Goal: Information Seeking & Learning: Check status

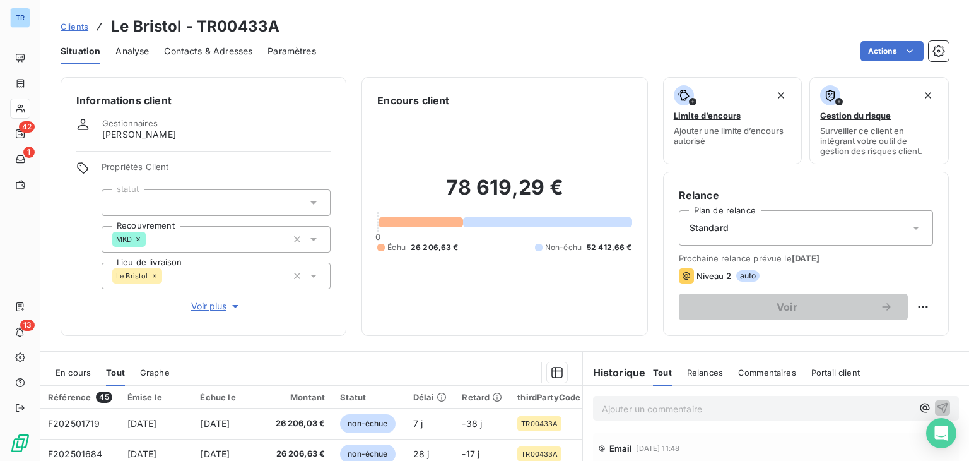
scroll to position [205, 0]
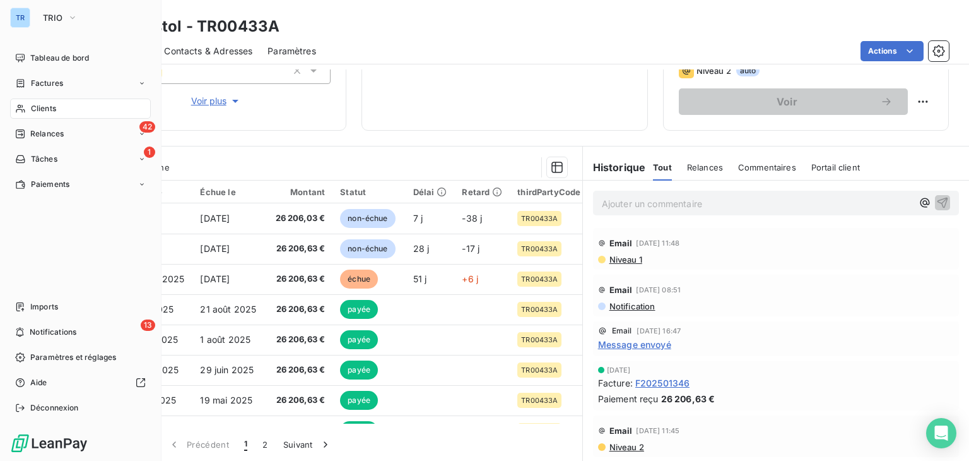
click at [33, 107] on span "Clients" at bounding box center [43, 108] width 25 height 11
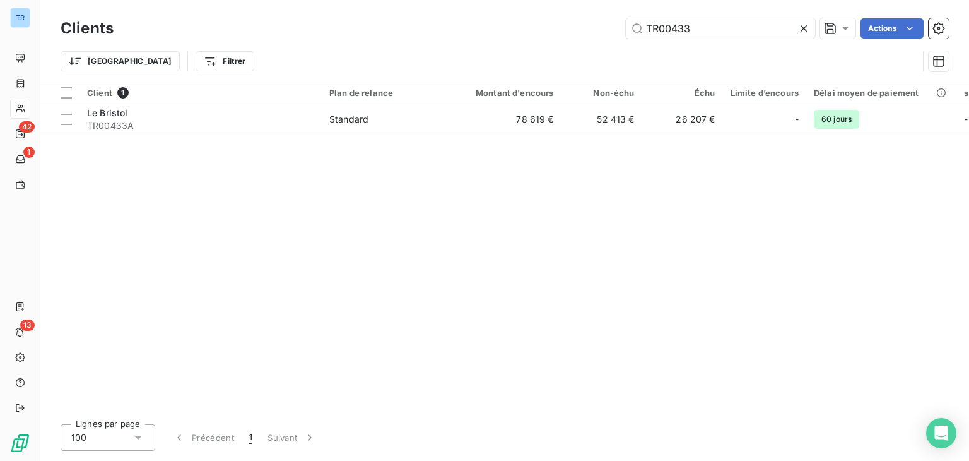
click at [804, 29] on icon at bounding box center [804, 28] width 6 height 6
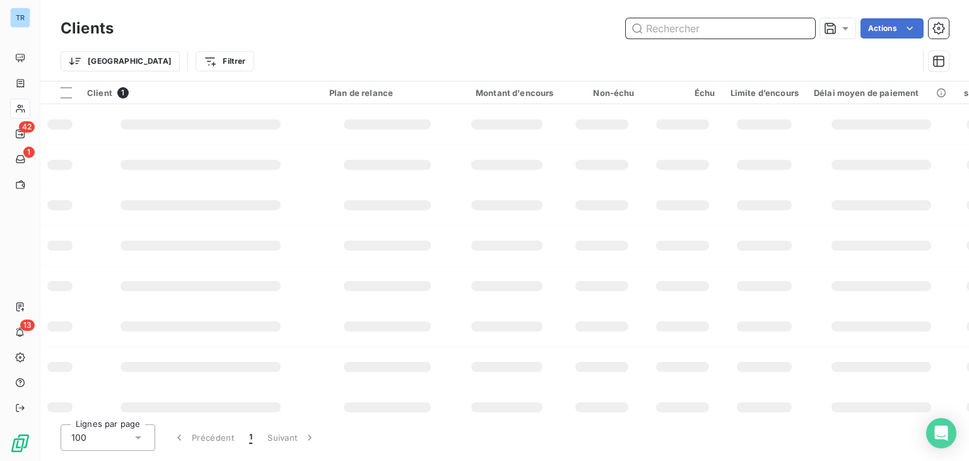
click at [741, 31] on input "text" at bounding box center [720, 28] width 189 height 20
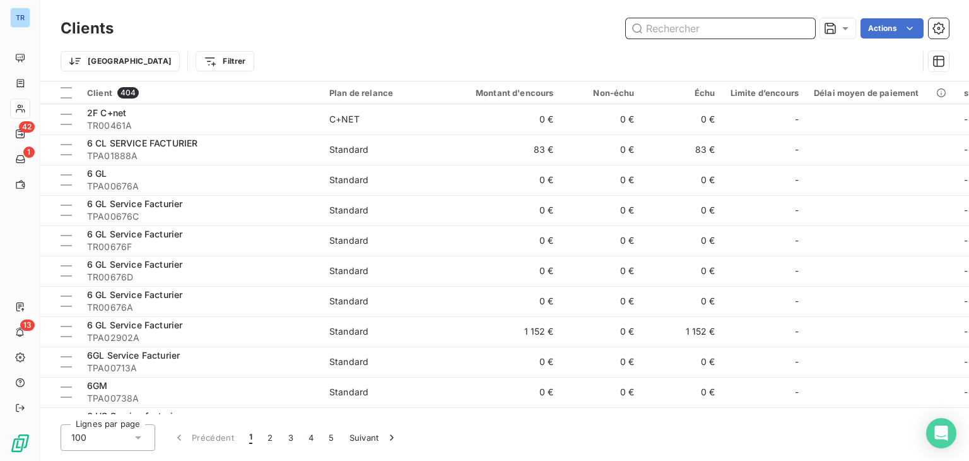
paste input "GW00367-1"
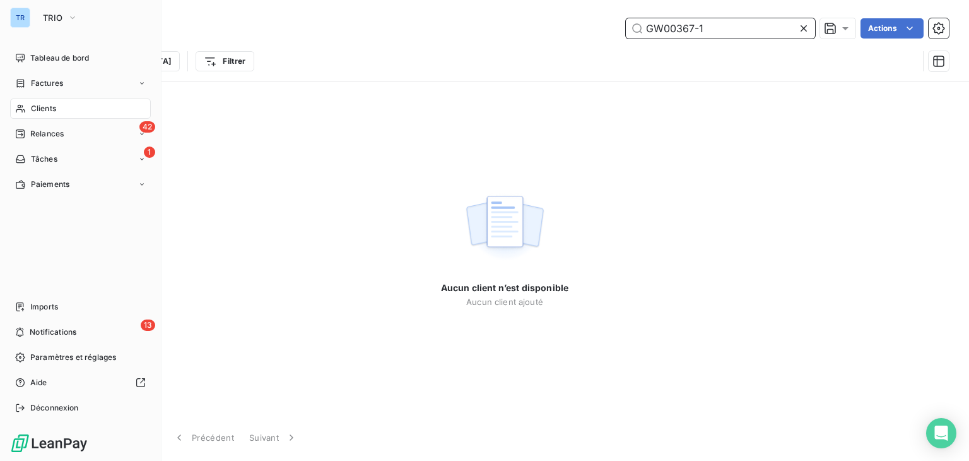
type input "GW00367-1"
click at [35, 15] on div "TR TRIO" at bounding box center [80, 18] width 141 height 20
click at [71, 14] on icon "button" at bounding box center [72, 17] width 10 height 13
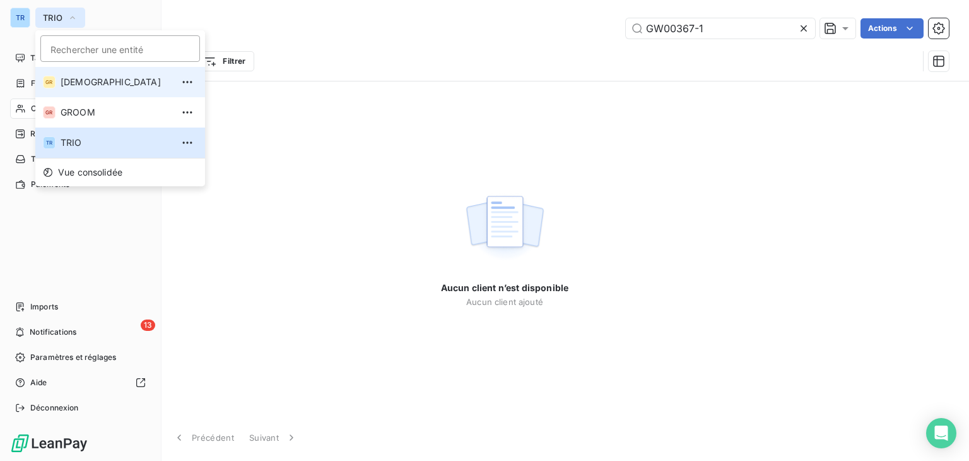
click at [111, 81] on span "[DEMOGRAPHIC_DATA]" at bounding box center [117, 82] width 112 height 13
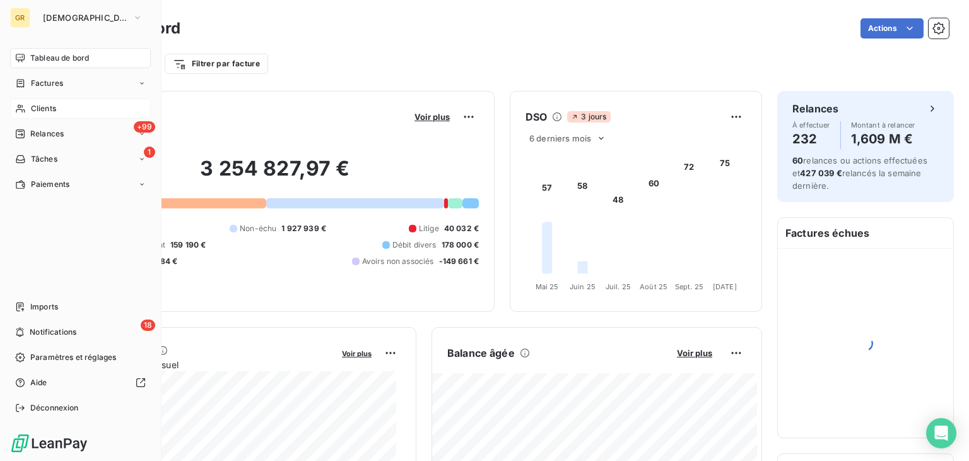
click at [53, 107] on span "Clients" at bounding box center [43, 108] width 25 height 11
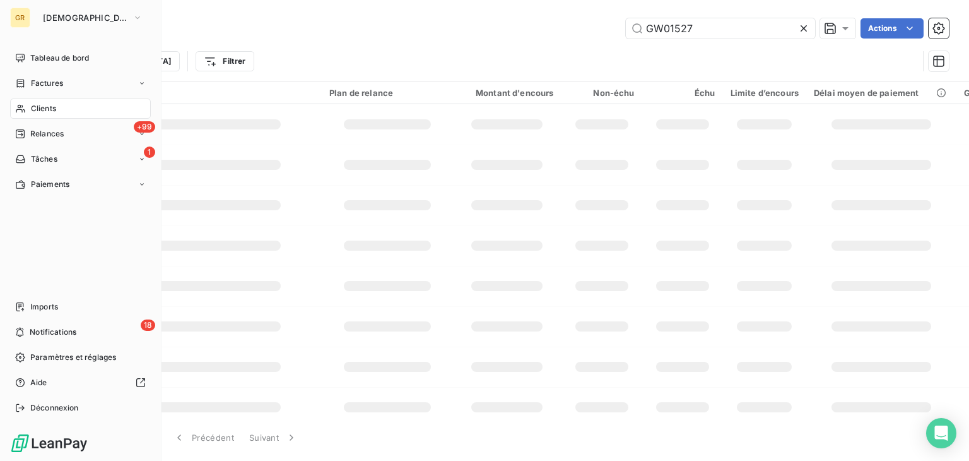
type input "GW00367-1"
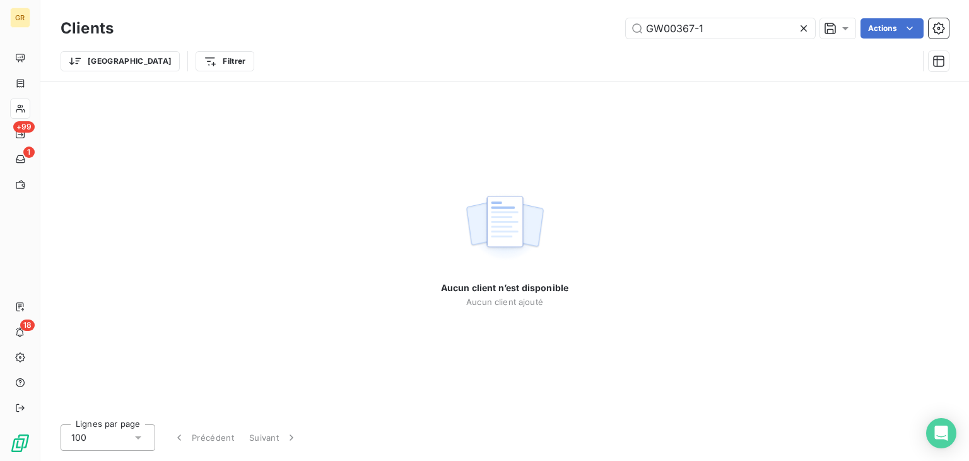
click at [804, 28] on icon at bounding box center [804, 28] width 6 height 6
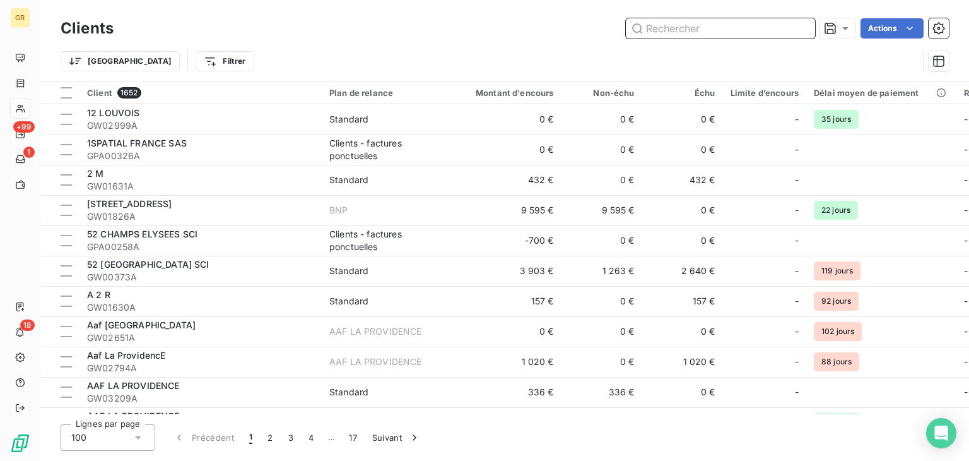
click at [671, 34] on input "text" at bounding box center [720, 28] width 189 height 20
paste input "GW00367-1"
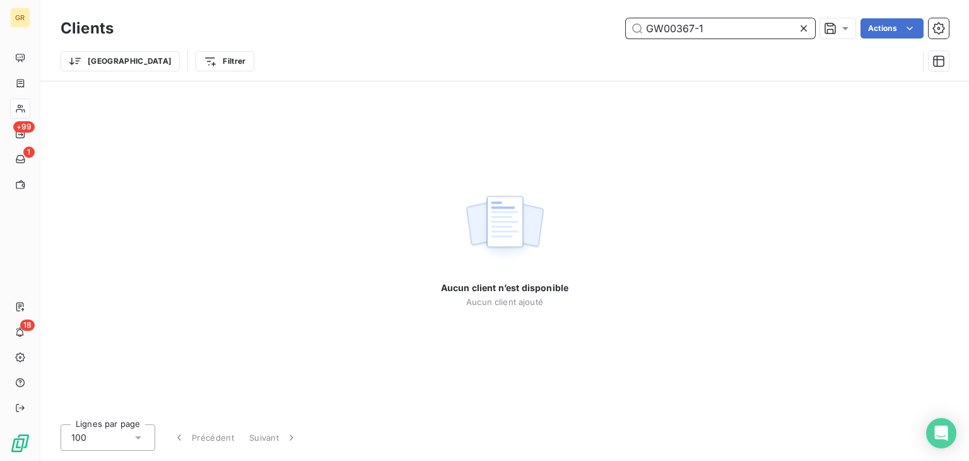
click at [715, 26] on input "GW00367-1" at bounding box center [720, 28] width 189 height 20
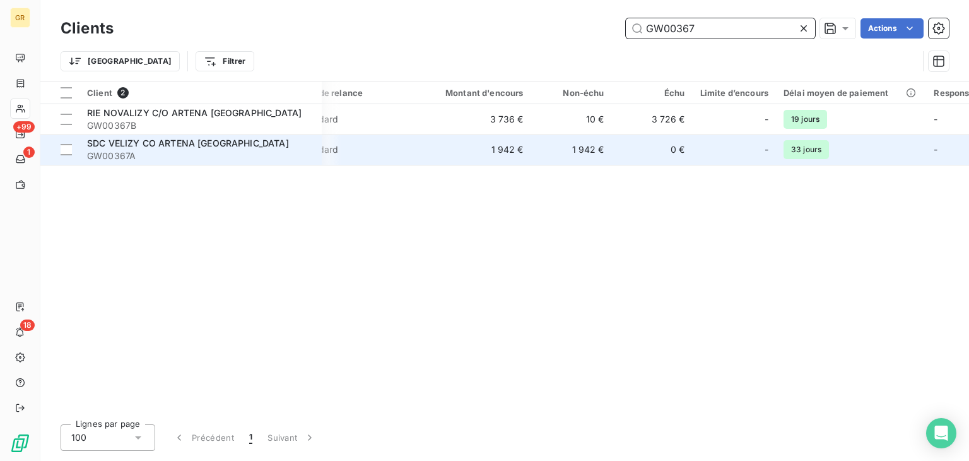
scroll to position [0, 40]
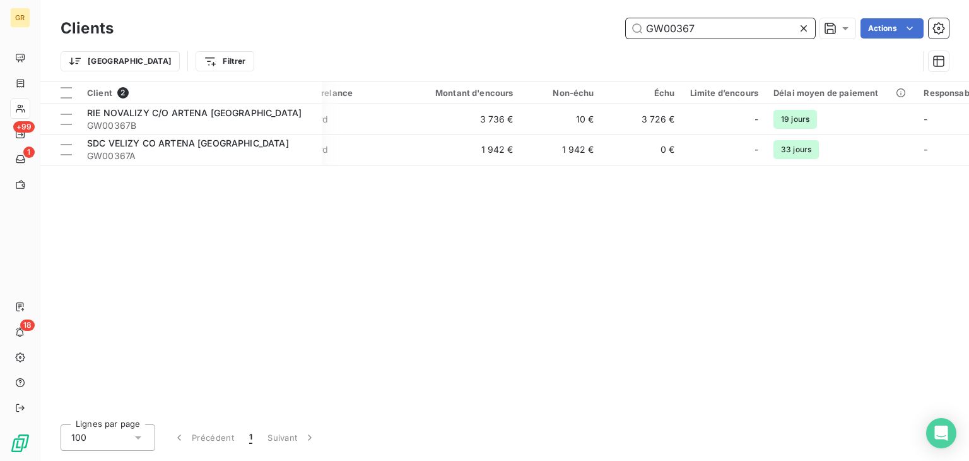
type input "GW00367"
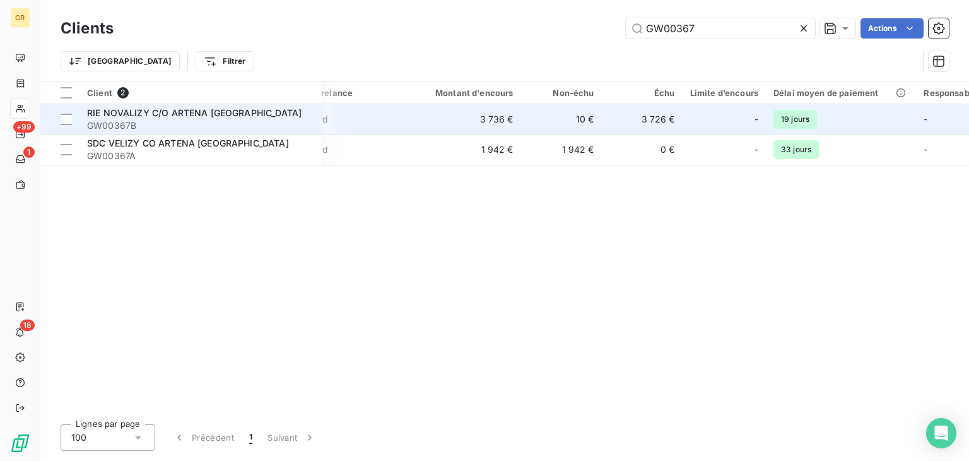
click at [254, 117] on span "RIE NOVALIZY C/O ARTENA [GEOGRAPHIC_DATA]" at bounding box center [194, 112] width 214 height 11
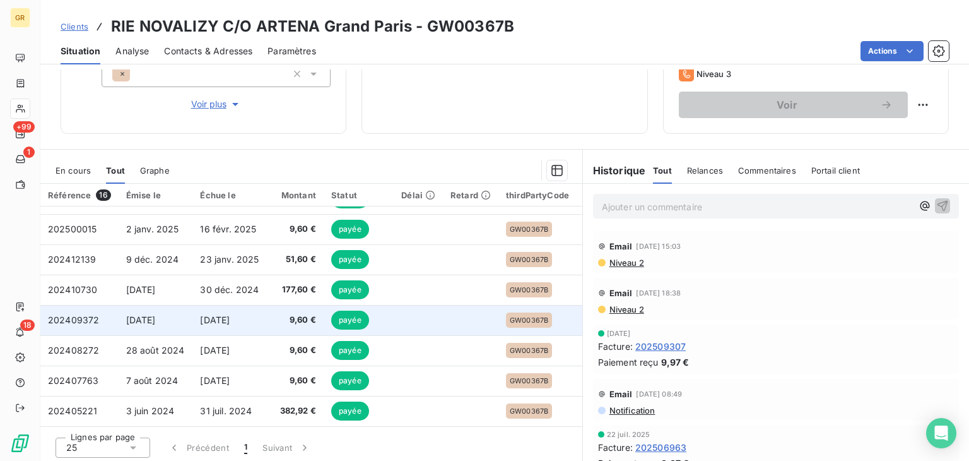
scroll to position [205, 0]
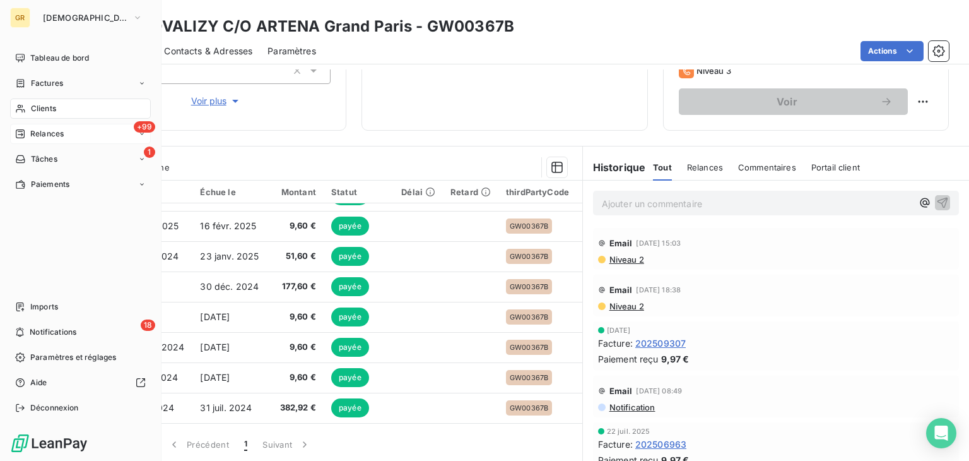
drag, startPoint x: 26, startPoint y: 133, endPoint x: 30, endPoint y: 126, distance: 8.5
click at [26, 134] on div "Relances" at bounding box center [39, 133] width 49 height 11
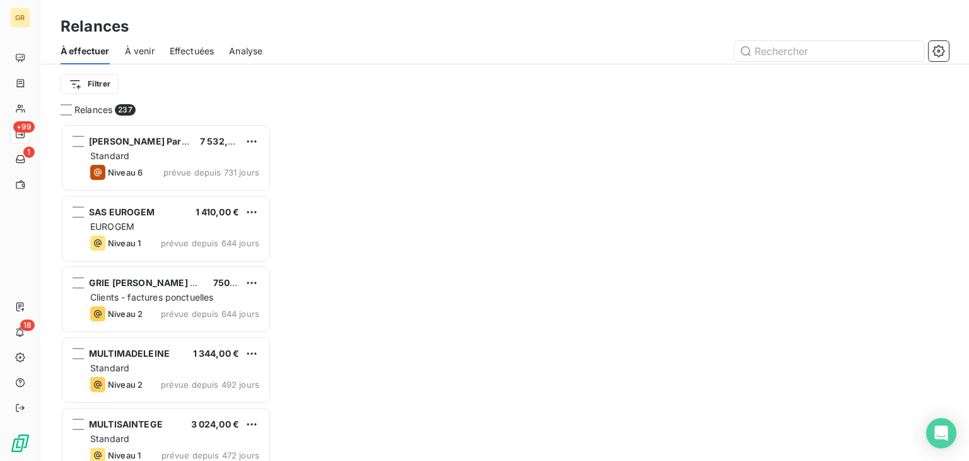
scroll to position [327, 201]
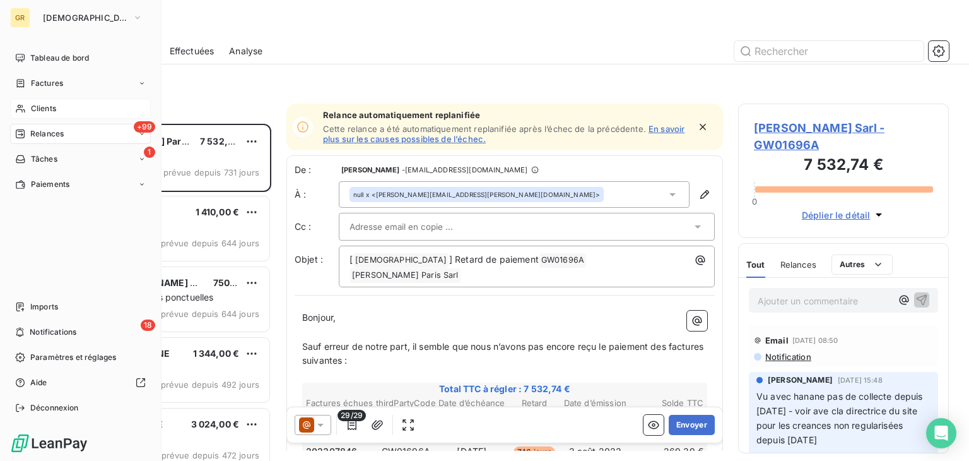
click at [53, 111] on span "Clients" at bounding box center [43, 108] width 25 height 11
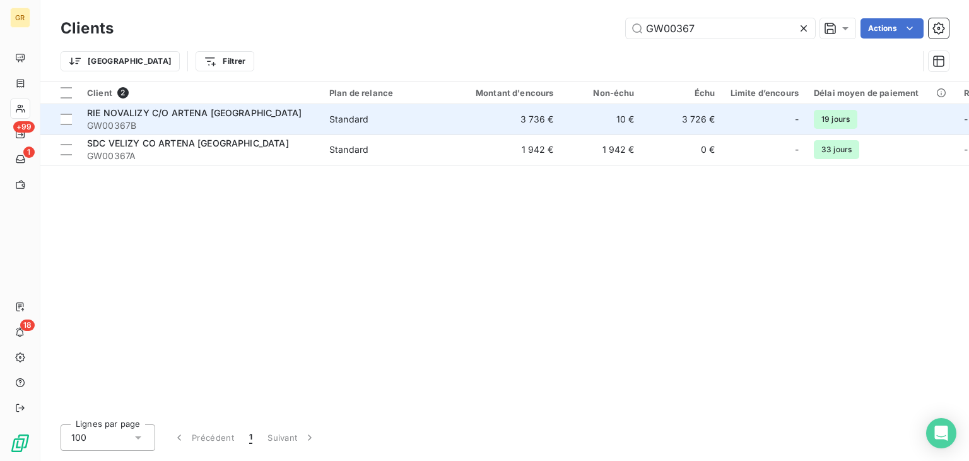
click at [272, 119] on span "GW00367B" at bounding box center [200, 125] width 227 height 13
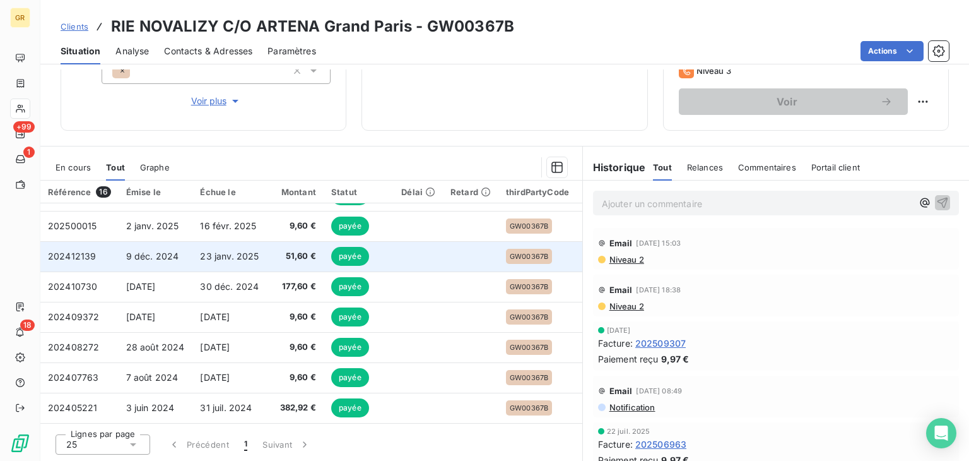
scroll to position [269, 0]
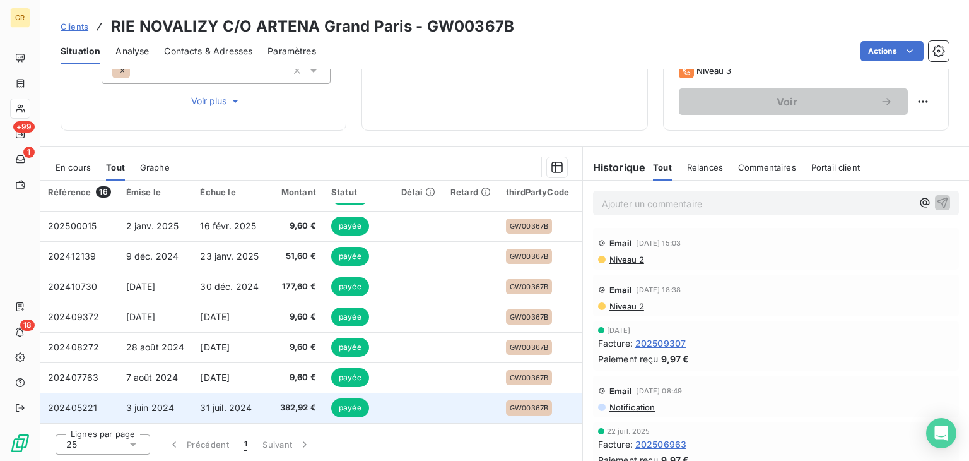
click at [188, 397] on td "3 juin 2024" at bounding box center [156, 407] width 74 height 30
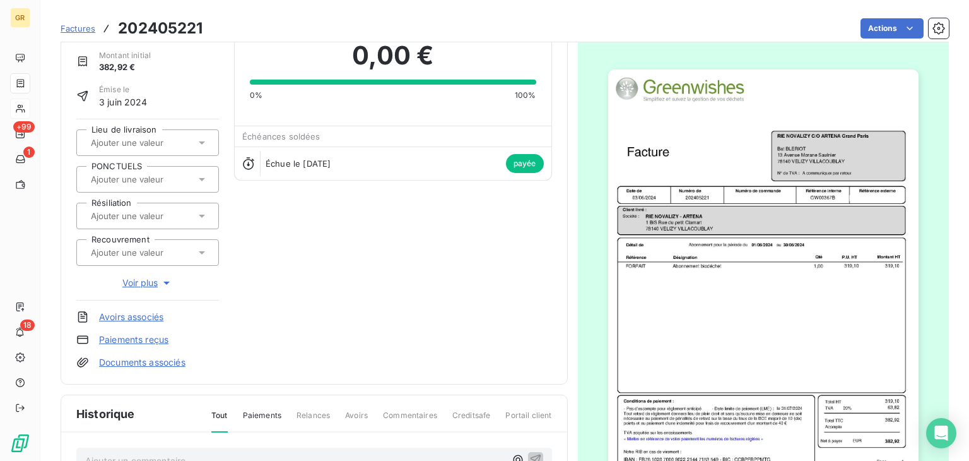
scroll to position [127, 0]
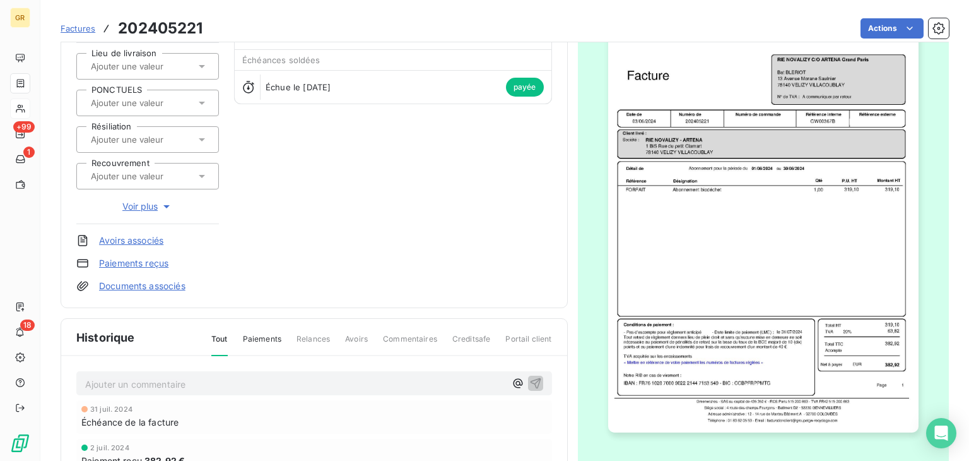
click at [785, 209] on img "button" at bounding box center [763, 212] width 310 height 438
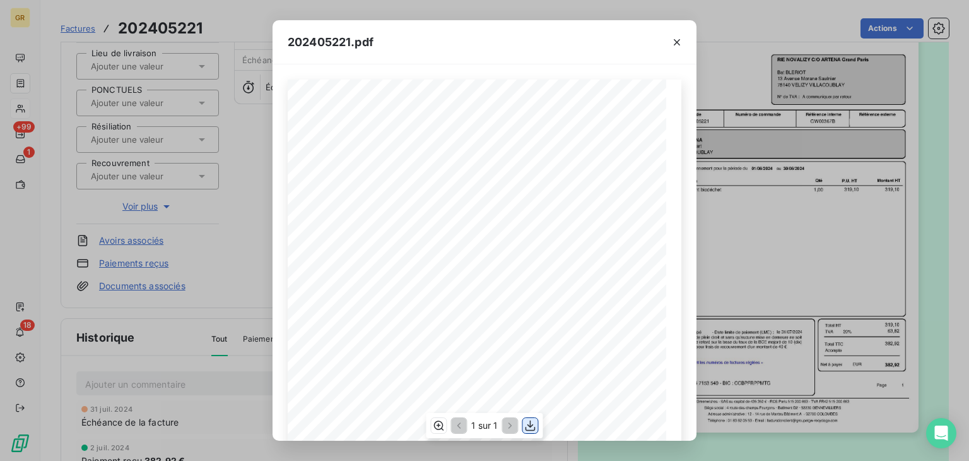
click at [537, 425] on button "button" at bounding box center [530, 425] width 15 height 15
drag, startPoint x: 674, startPoint y: 42, endPoint x: 603, endPoint y: 42, distance: 70.7
click at [674, 42] on icon "button" at bounding box center [677, 42] width 13 height 13
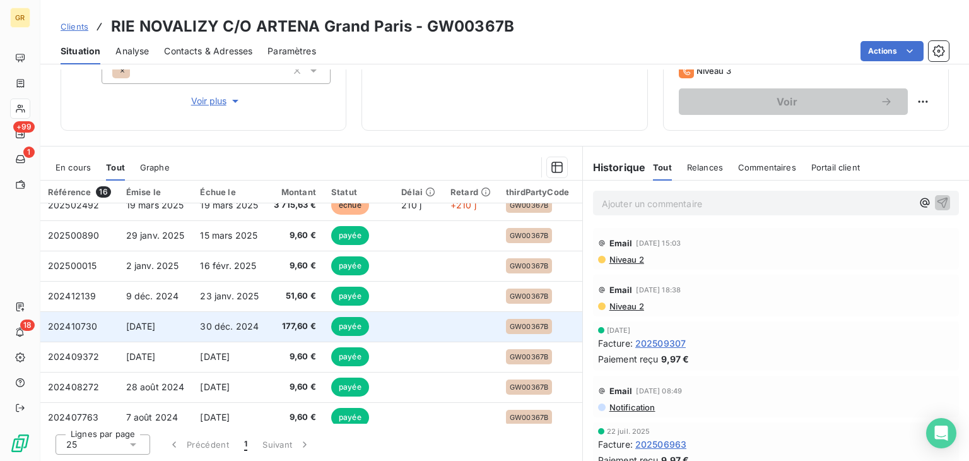
scroll to position [269, 0]
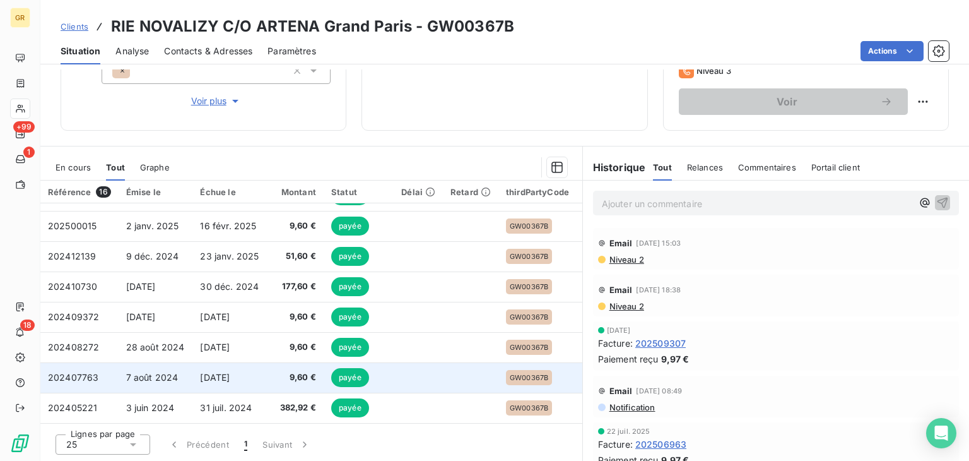
click at [289, 364] on td "9,60 €" at bounding box center [294, 377] width 57 height 30
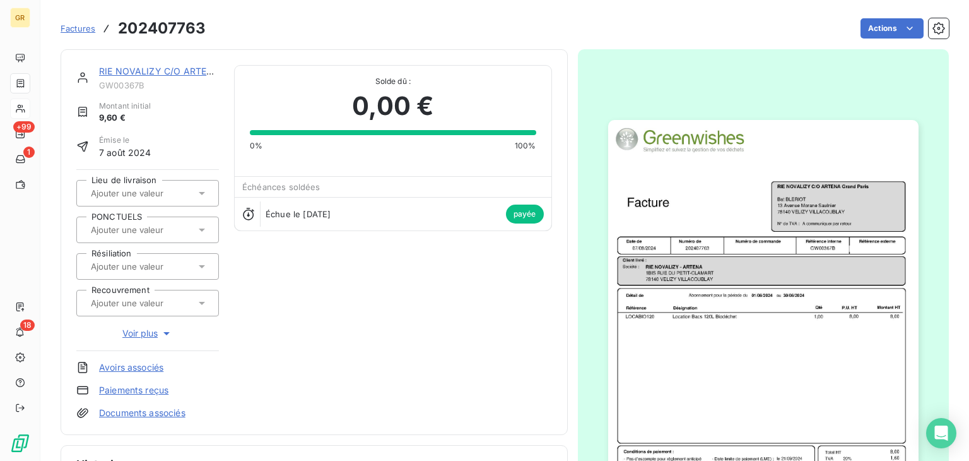
click at [744, 218] on img "button" at bounding box center [763, 339] width 310 height 438
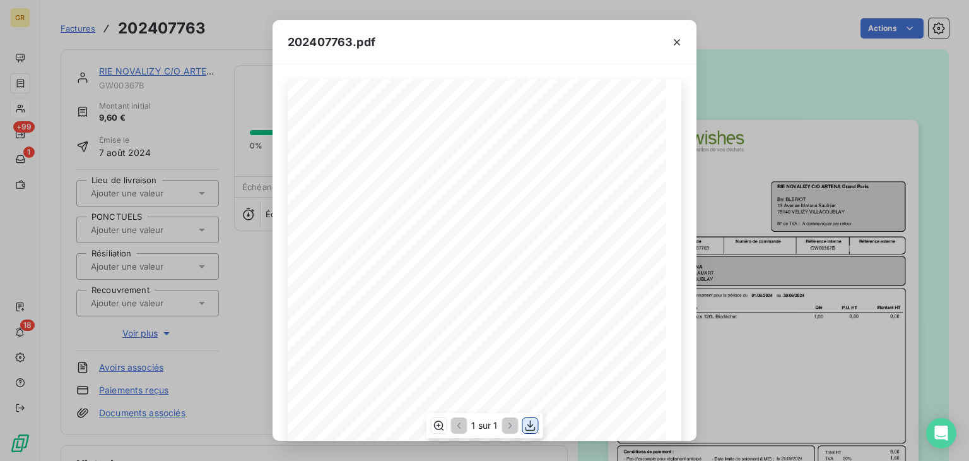
click at [524, 419] on icon "button" at bounding box center [530, 425] width 13 height 13
click at [676, 38] on icon "button" at bounding box center [677, 42] width 13 height 13
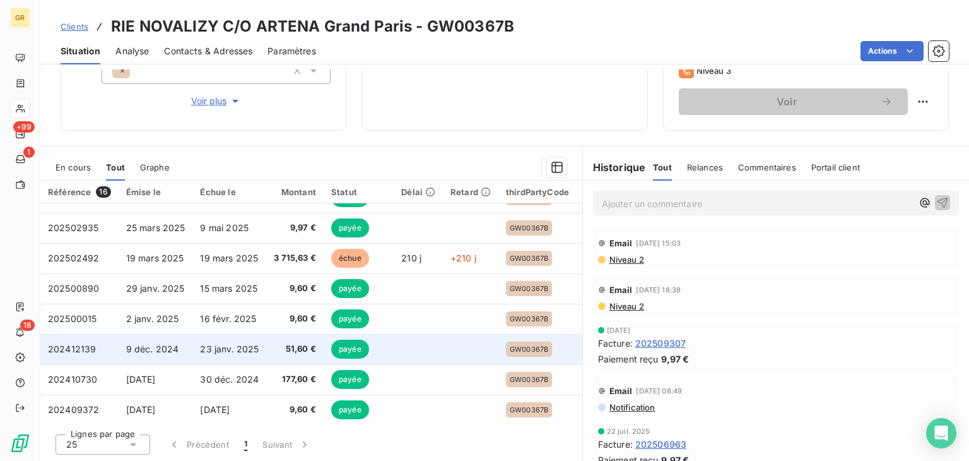
scroll to position [269, 0]
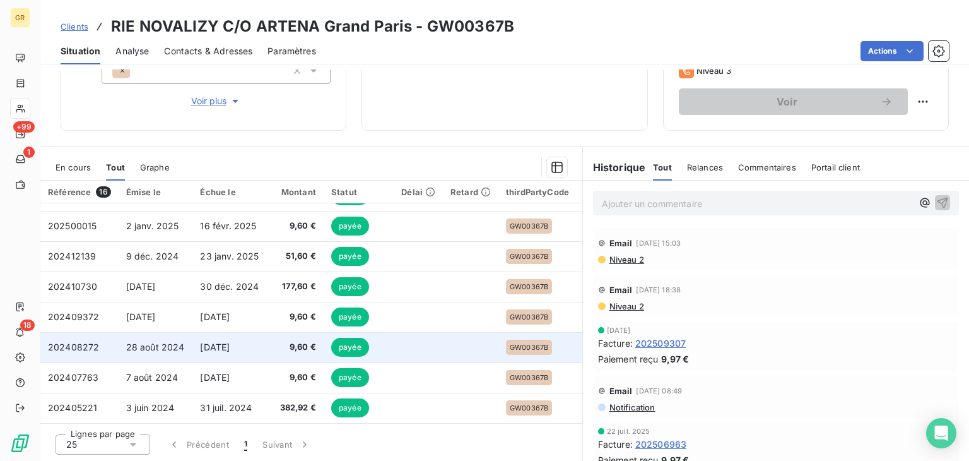
click at [175, 332] on td "28 août 2024" at bounding box center [156, 347] width 74 height 30
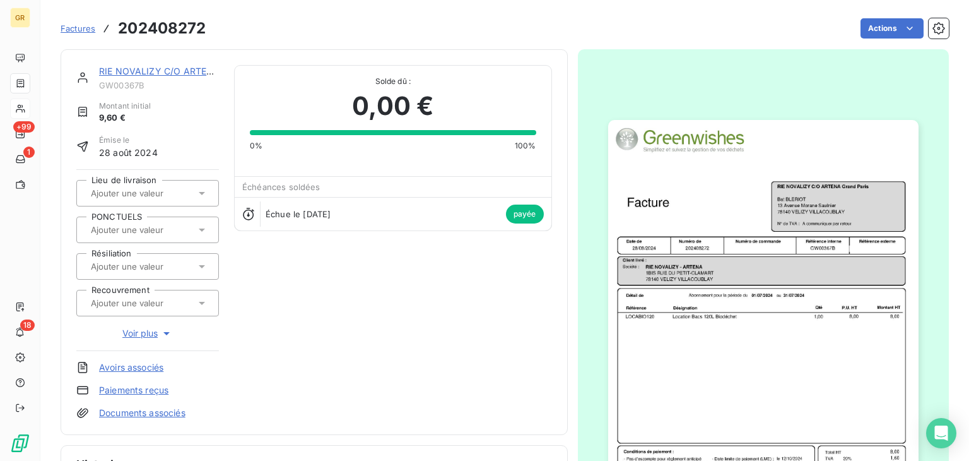
click at [766, 202] on img "button" at bounding box center [763, 339] width 310 height 438
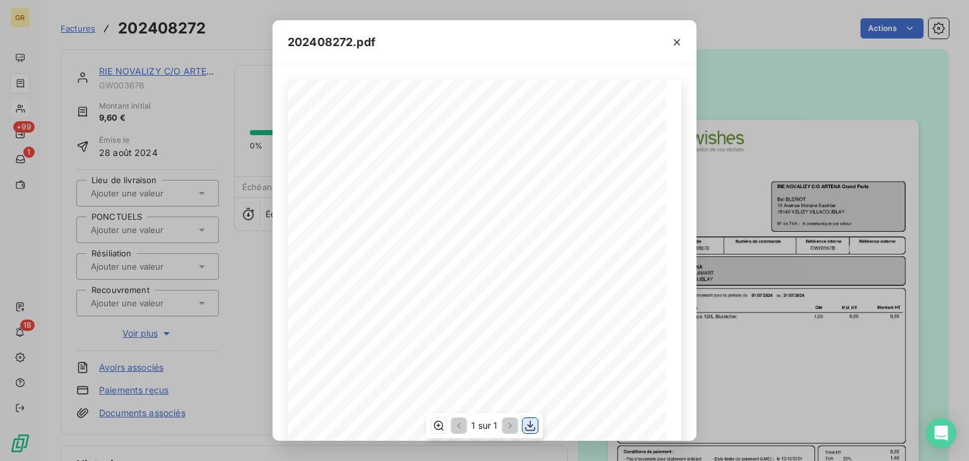
click at [529, 422] on icon "button" at bounding box center [530, 425] width 13 height 13
click at [684, 38] on button "button" at bounding box center [677, 42] width 20 height 20
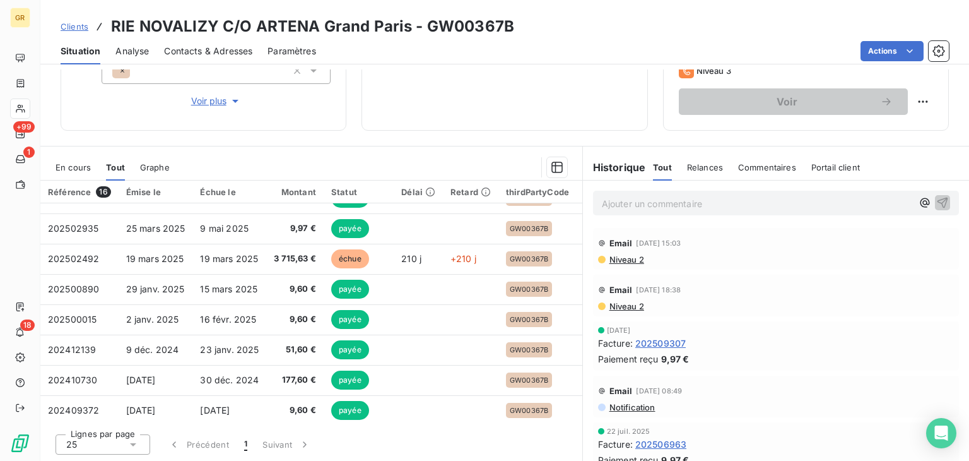
scroll to position [269, 0]
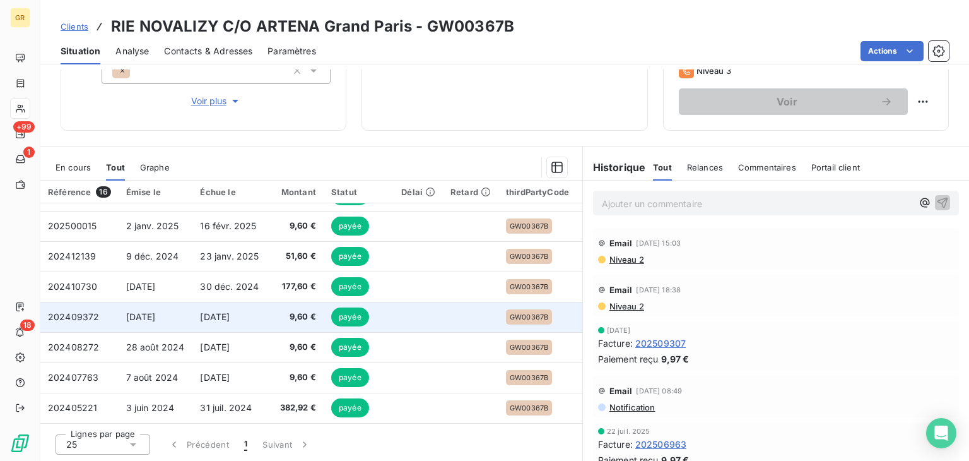
click at [142, 314] on span "[DATE]" at bounding box center [141, 316] width 30 height 11
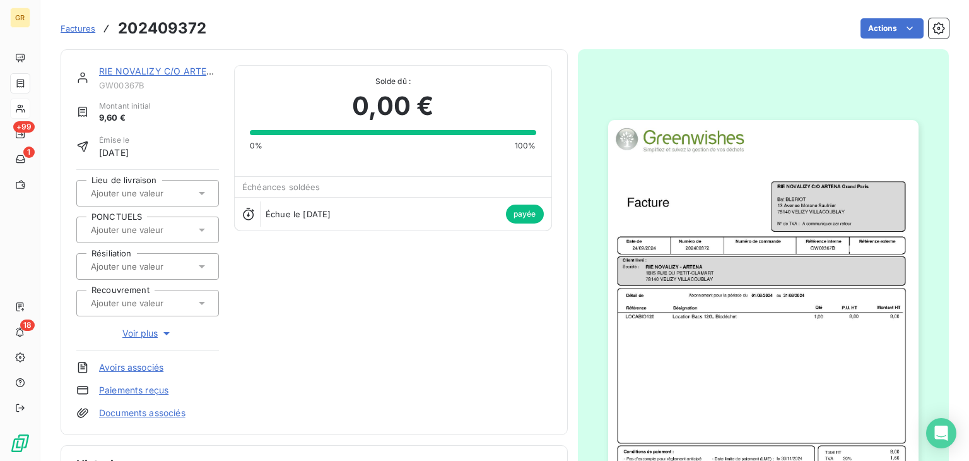
click at [714, 202] on img "button" at bounding box center [763, 339] width 310 height 438
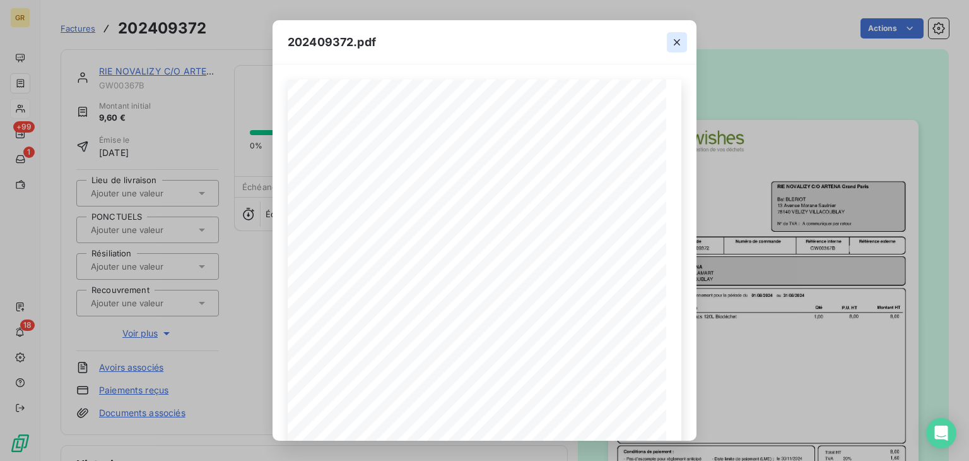
click at [678, 40] on icon "button" at bounding box center [677, 42] width 13 height 13
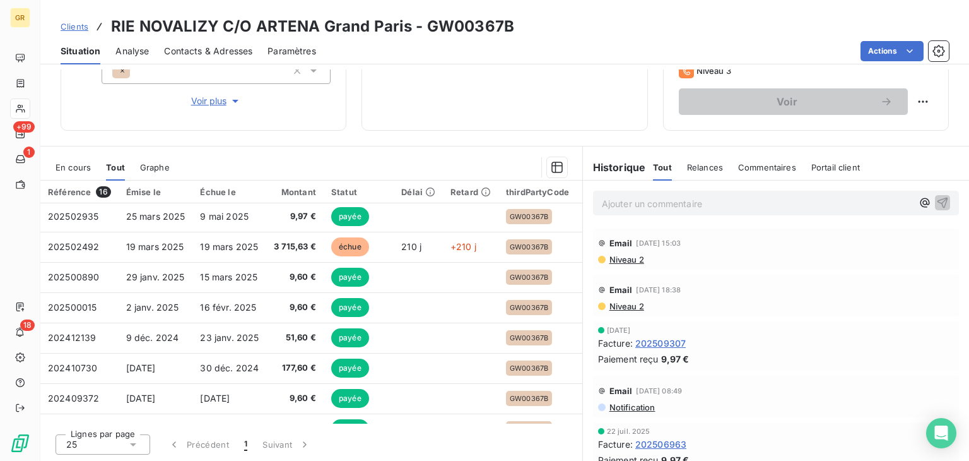
scroll to position [269, 0]
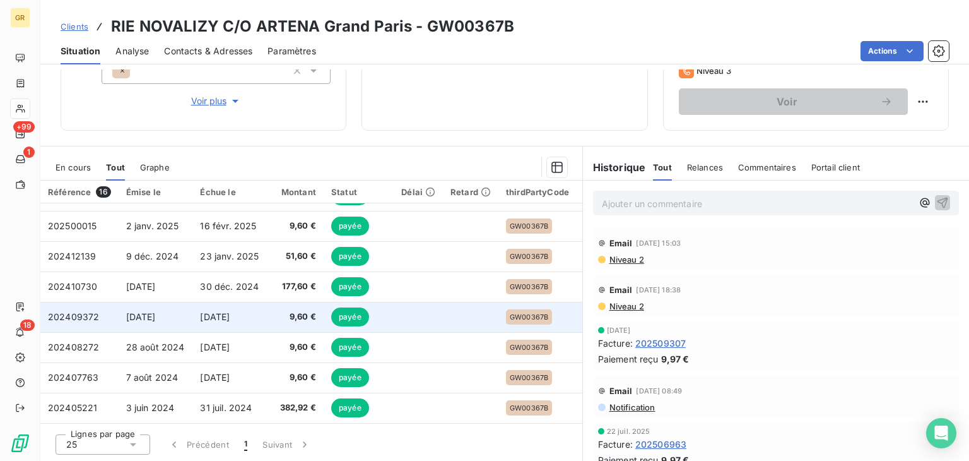
click at [108, 314] on td "202409372" at bounding box center [79, 317] width 78 height 30
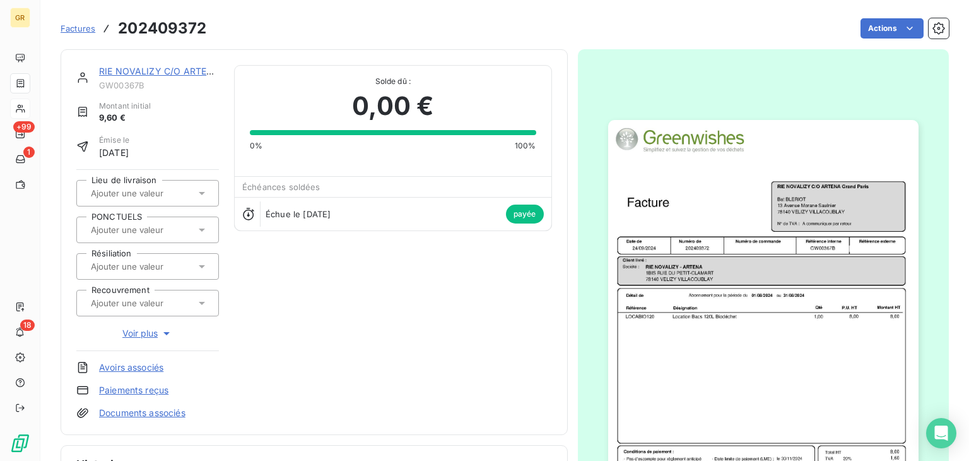
click at [757, 243] on img "button" at bounding box center [763, 339] width 310 height 438
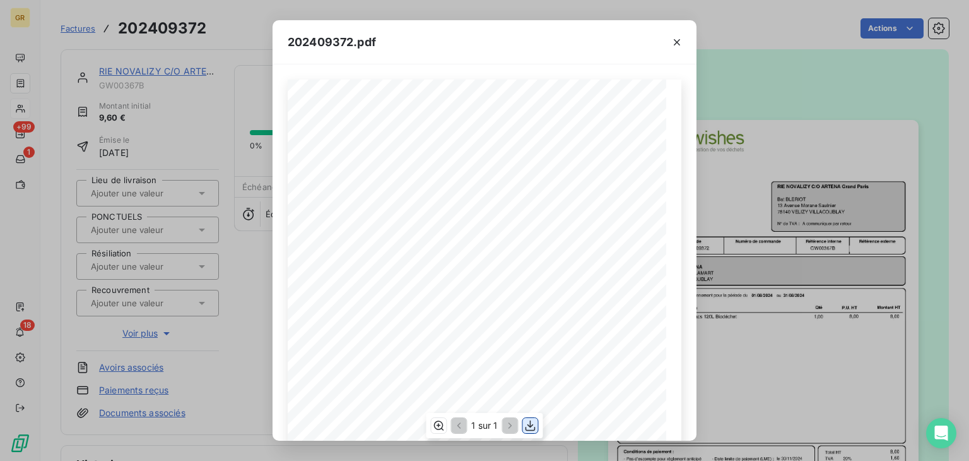
click at [531, 421] on icon "button" at bounding box center [530, 425] width 13 height 13
click at [675, 44] on icon "button" at bounding box center [677, 42] width 6 height 6
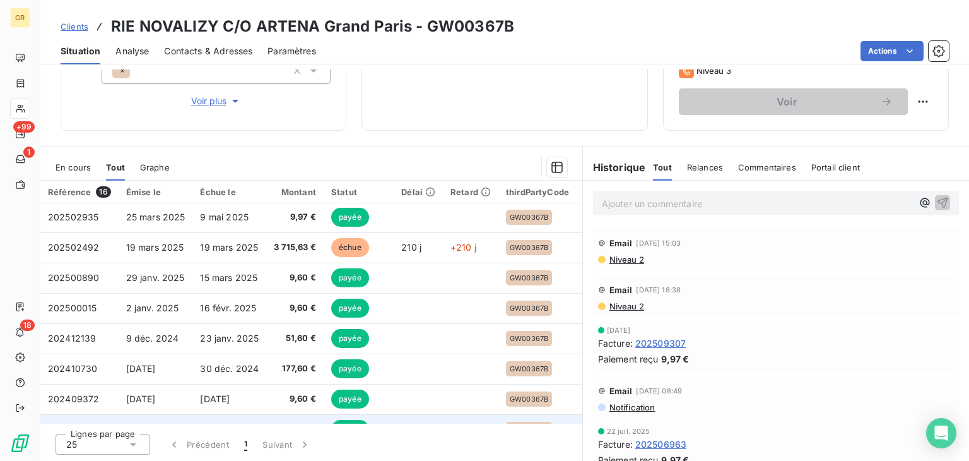
scroll to position [269, 0]
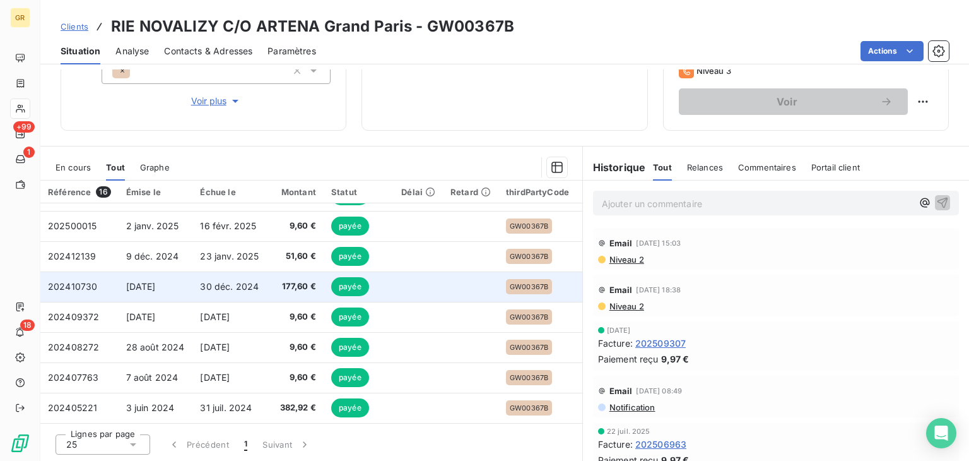
click at [103, 280] on td "202410730" at bounding box center [79, 286] width 78 height 30
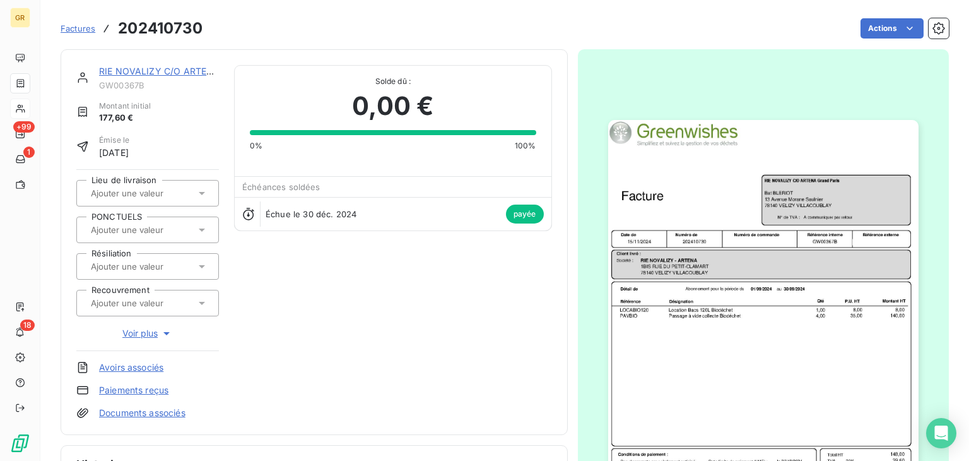
click at [711, 257] on img "button" at bounding box center [763, 339] width 310 height 438
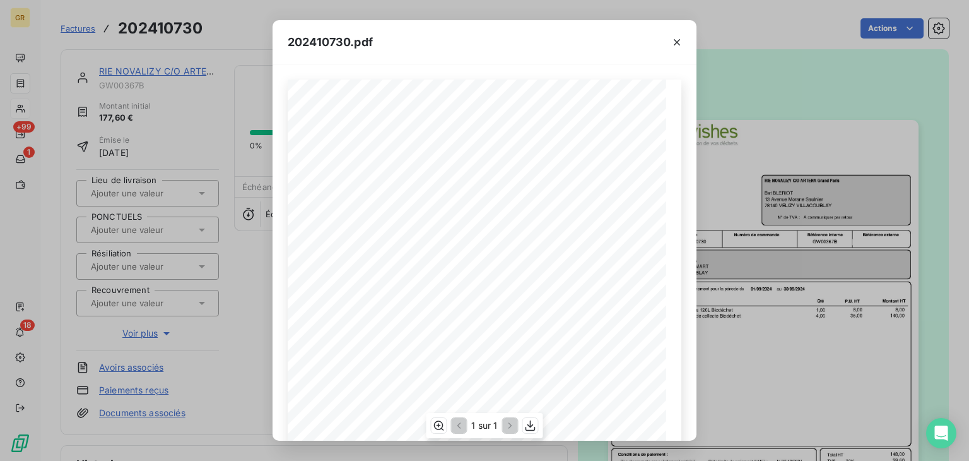
click at [522, 427] on div "1 sur 1" at bounding box center [484, 425] width 117 height 25
click at [527, 421] on icon "button" at bounding box center [530, 425] width 13 height 13
click at [678, 40] on icon "button" at bounding box center [677, 42] width 6 height 6
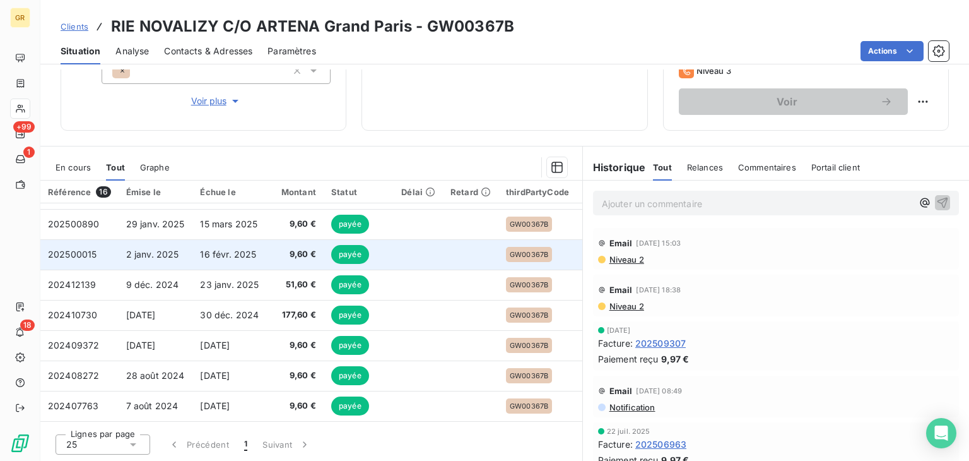
scroll to position [206, 0]
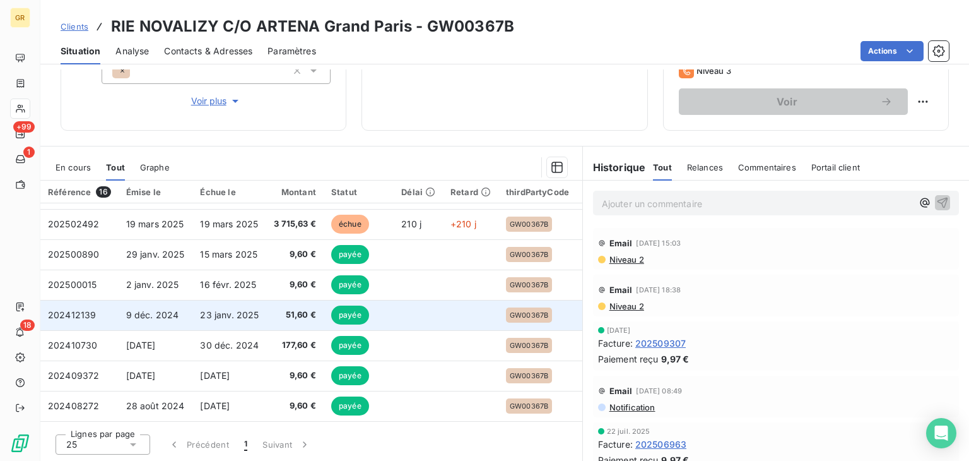
click at [179, 318] on td "9 déc. 2024" at bounding box center [156, 315] width 74 height 30
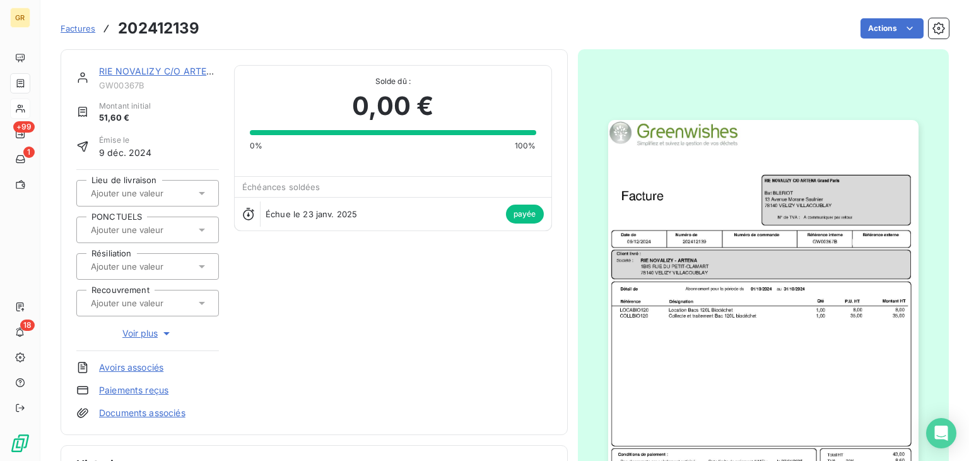
click at [747, 242] on img "button" at bounding box center [763, 339] width 310 height 438
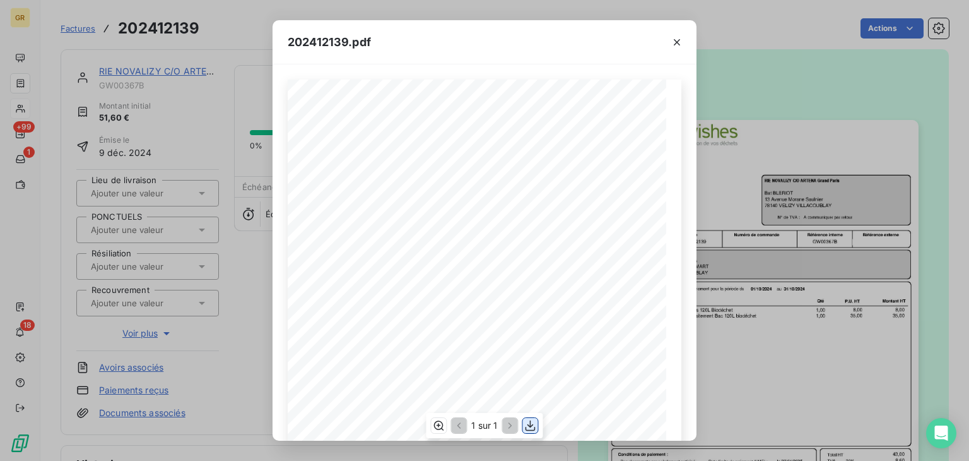
click at [534, 428] on icon "button" at bounding box center [530, 425] width 10 height 11
click at [677, 38] on icon "button" at bounding box center [677, 42] width 13 height 13
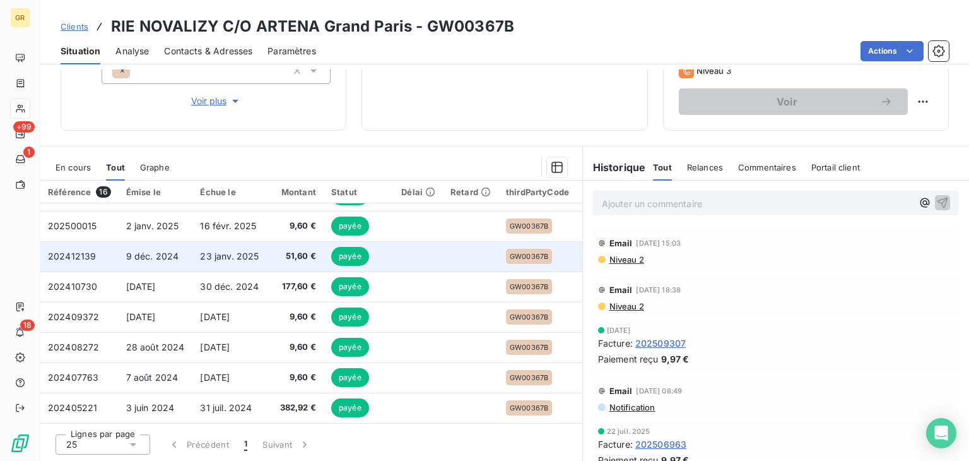
scroll to position [206, 0]
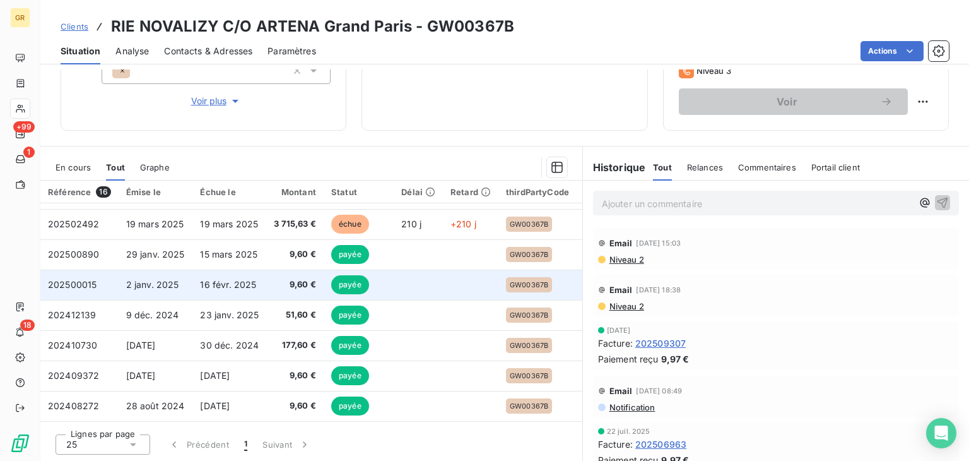
click at [122, 281] on td "2 janv. 2025" at bounding box center [156, 284] width 74 height 30
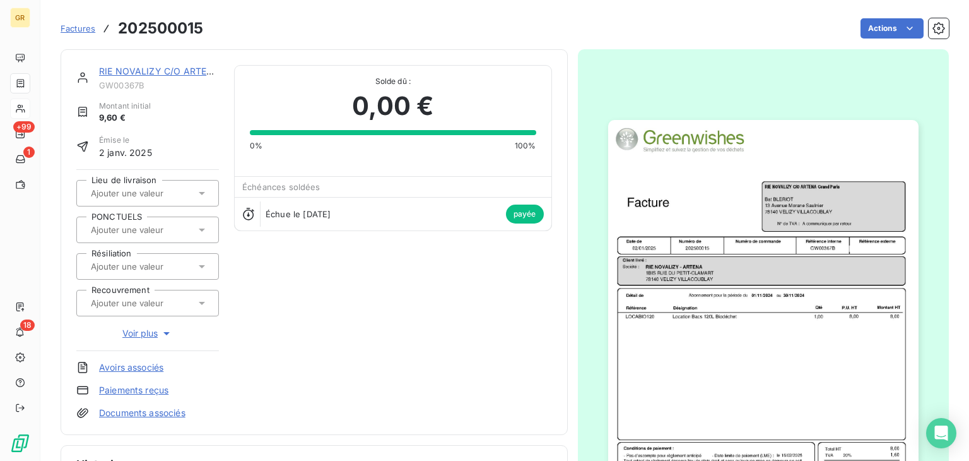
click at [721, 220] on img "button" at bounding box center [763, 339] width 310 height 438
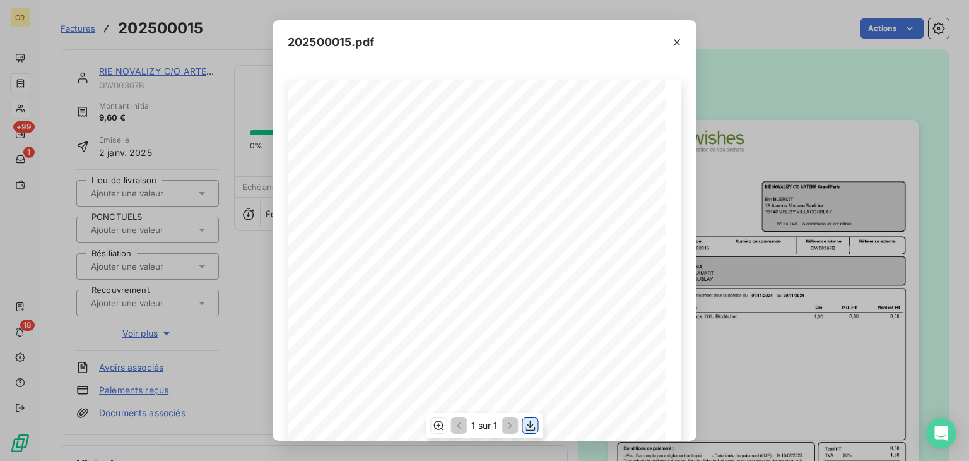
click at [531, 430] on icon "button" at bounding box center [530, 425] width 13 height 13
click at [673, 37] on icon "button" at bounding box center [677, 42] width 13 height 13
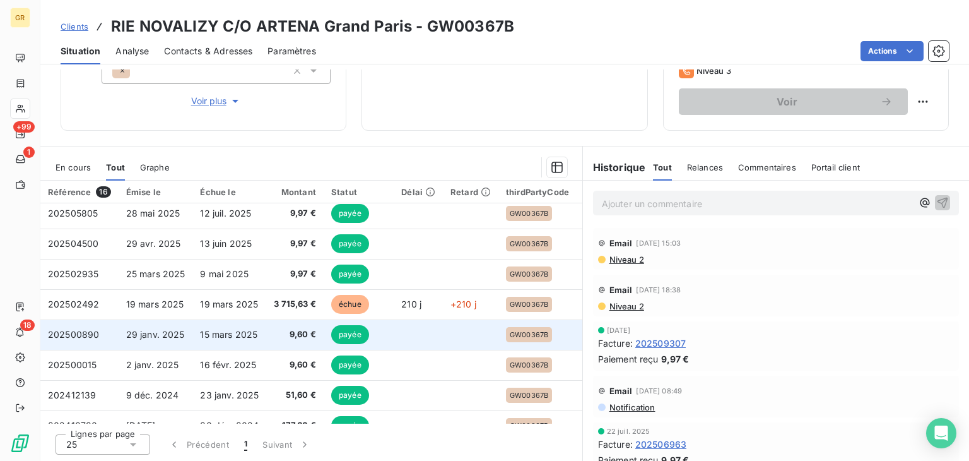
scroll to position [189, 0]
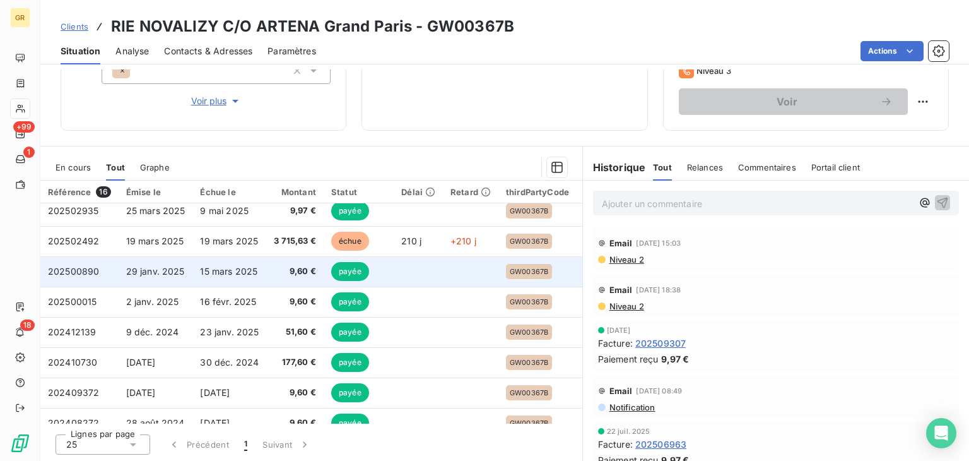
click at [153, 268] on span "29 janv. 2025" at bounding box center [155, 271] width 59 height 11
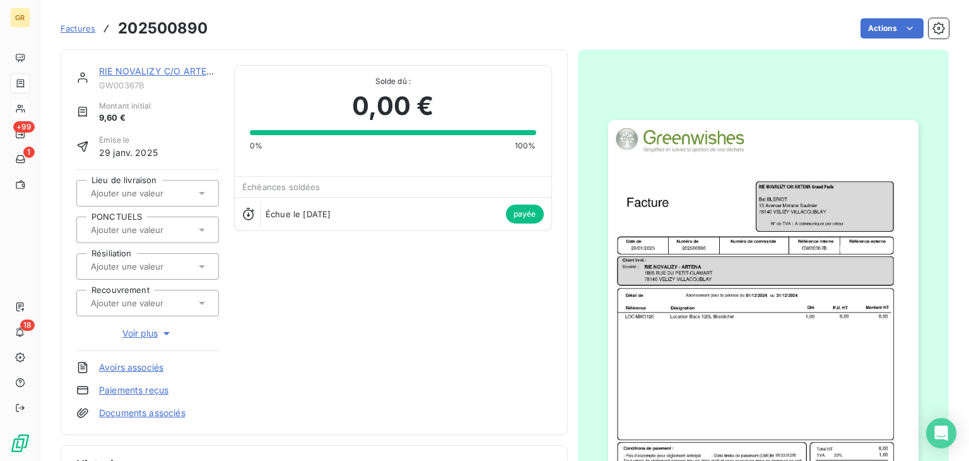
click at [681, 217] on img "button" at bounding box center [763, 339] width 310 height 438
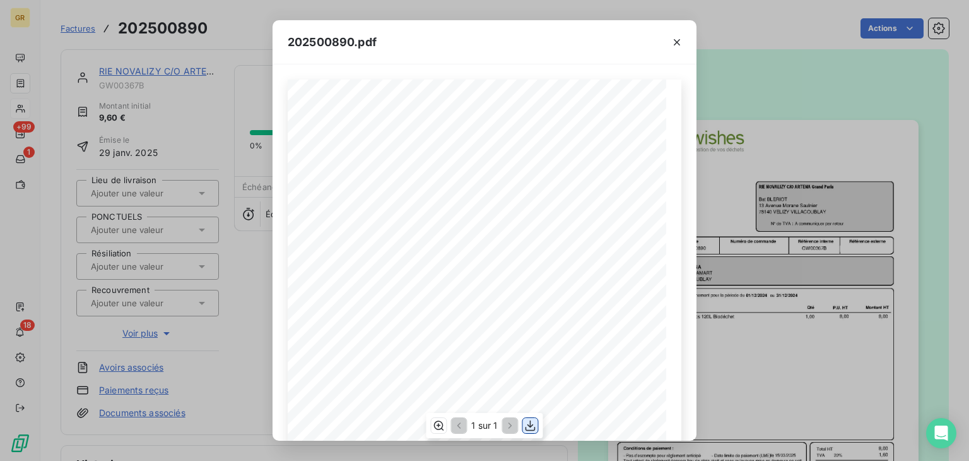
click at [536, 423] on icon "button" at bounding box center [530, 425] width 13 height 13
click at [679, 31] on div at bounding box center [676, 42] width 39 height 44
click at [672, 43] on icon "button" at bounding box center [677, 42] width 13 height 13
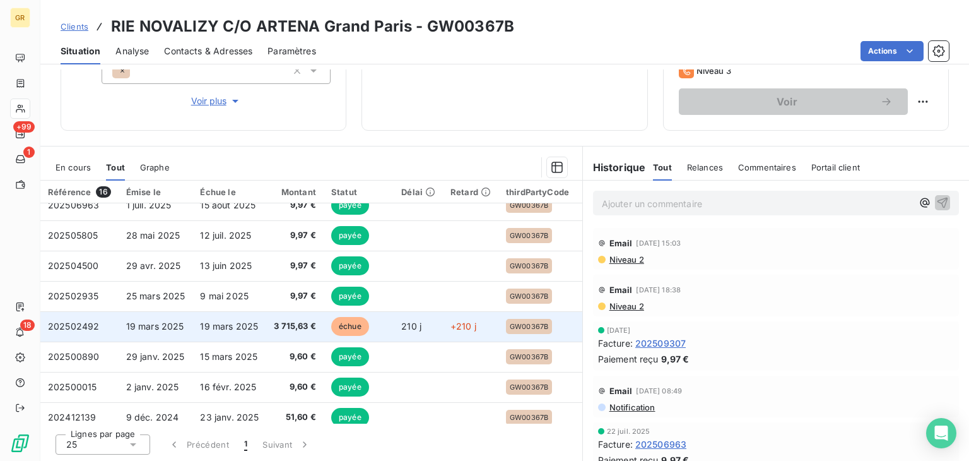
scroll to position [126, 0]
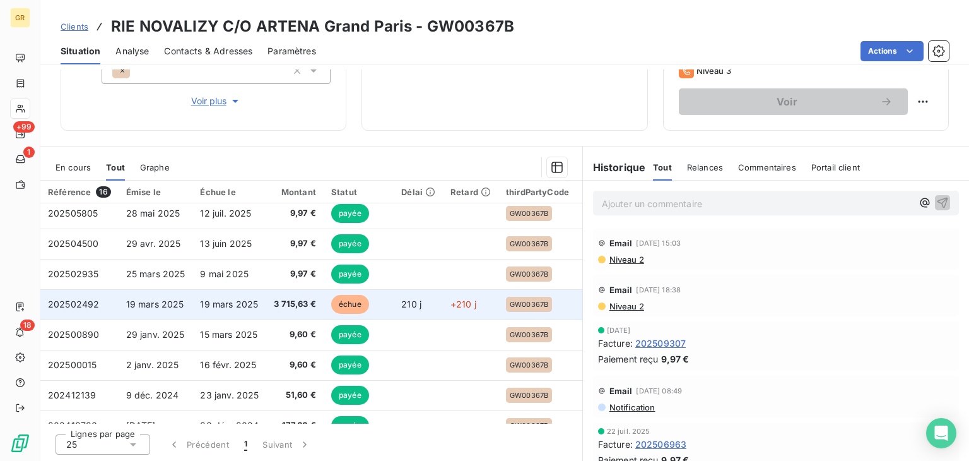
click at [220, 306] on span "19 mars 2025" at bounding box center [229, 303] width 58 height 11
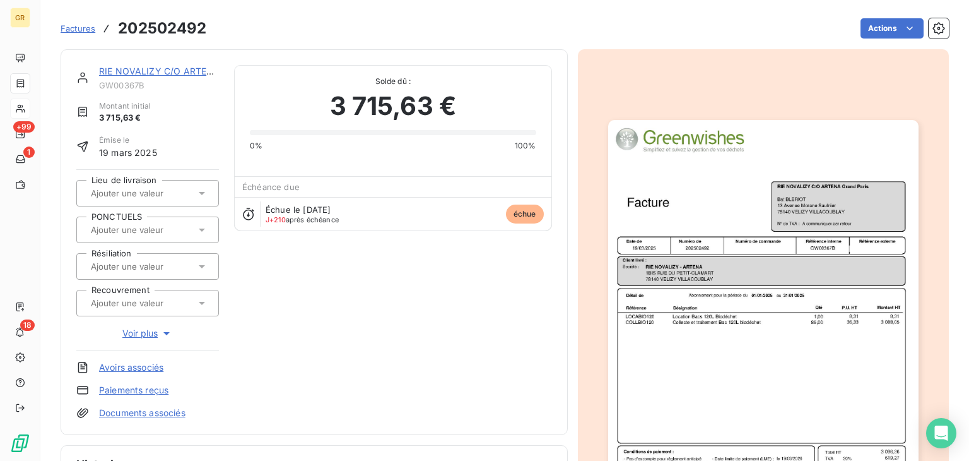
click at [741, 247] on img "button" at bounding box center [763, 339] width 310 height 438
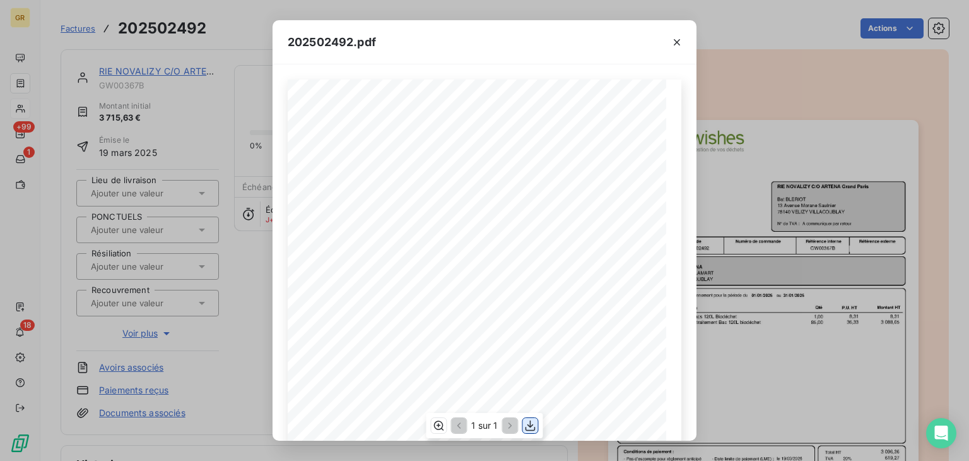
click at [529, 425] on icon "button" at bounding box center [530, 425] width 10 height 11
click at [680, 42] on icon "button" at bounding box center [677, 42] width 13 height 13
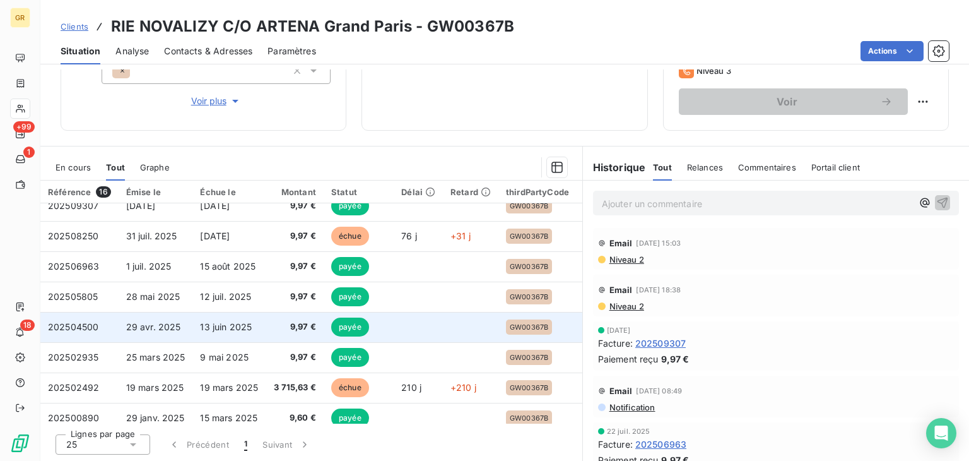
scroll to position [63, 0]
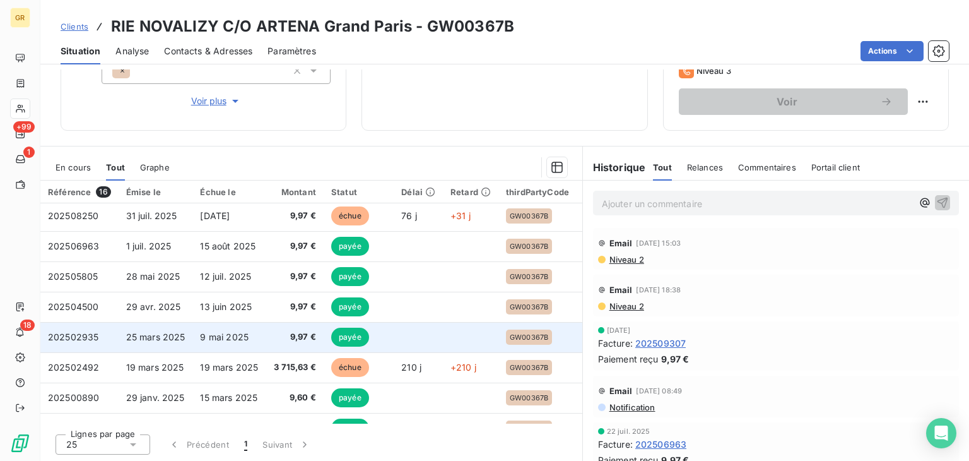
click at [180, 334] on span "25 mars 2025" at bounding box center [155, 336] width 59 height 11
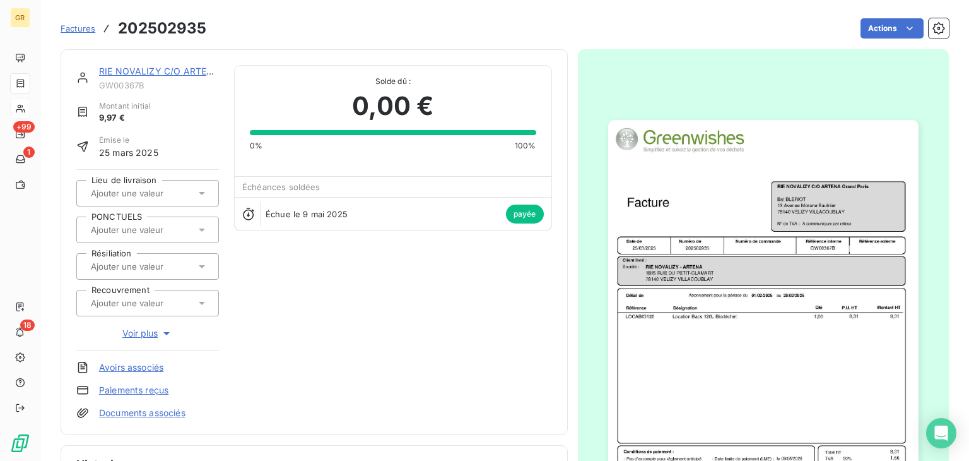
click at [714, 207] on img "button" at bounding box center [763, 339] width 310 height 438
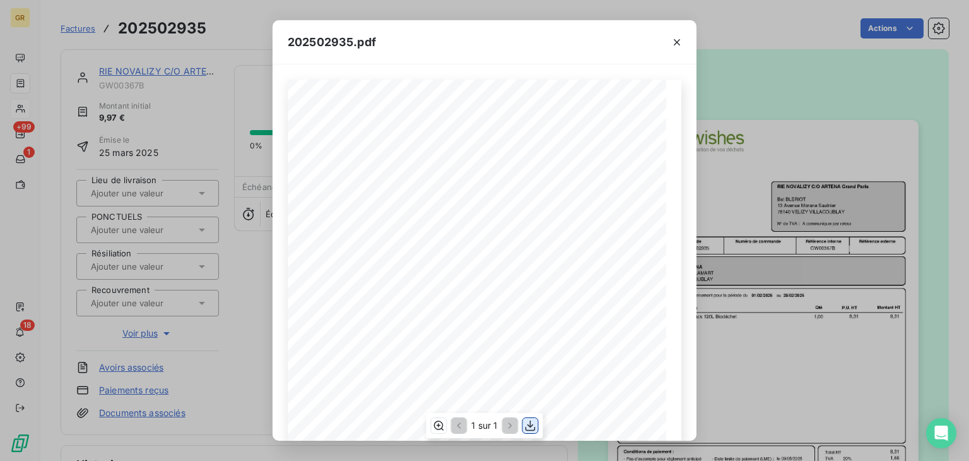
click at [535, 431] on button "button" at bounding box center [530, 425] width 15 height 15
drag, startPoint x: 671, startPoint y: 37, endPoint x: 616, endPoint y: 33, distance: 55.0
click at [671, 37] on icon "button" at bounding box center [677, 42] width 13 height 13
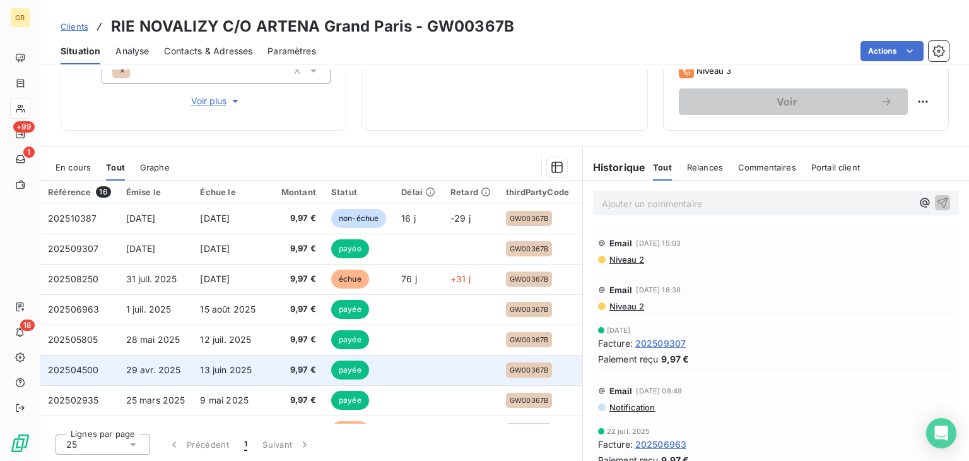
scroll to position [63, 0]
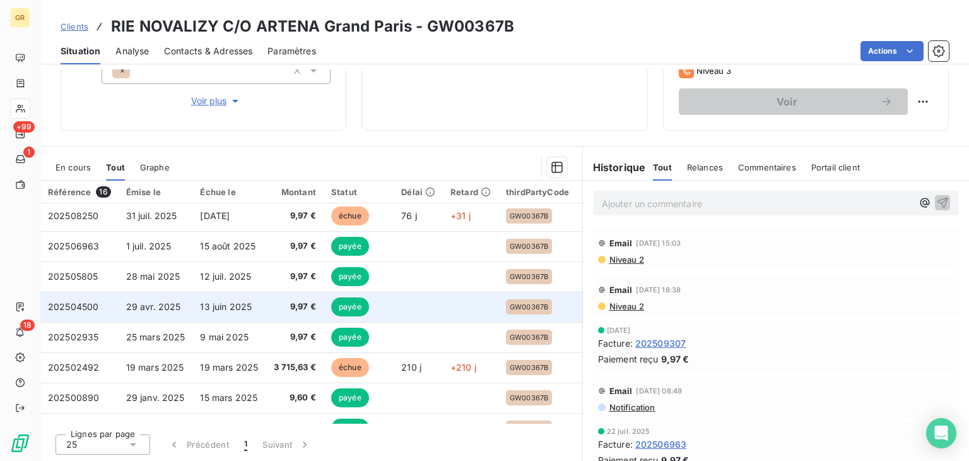
click at [153, 308] on span "29 avr. 2025" at bounding box center [153, 306] width 55 height 11
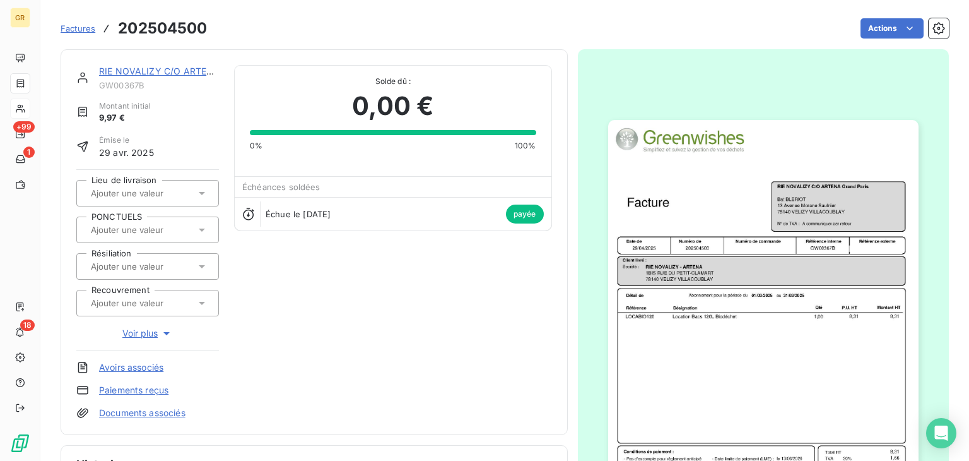
click at [725, 258] on img "button" at bounding box center [763, 339] width 310 height 438
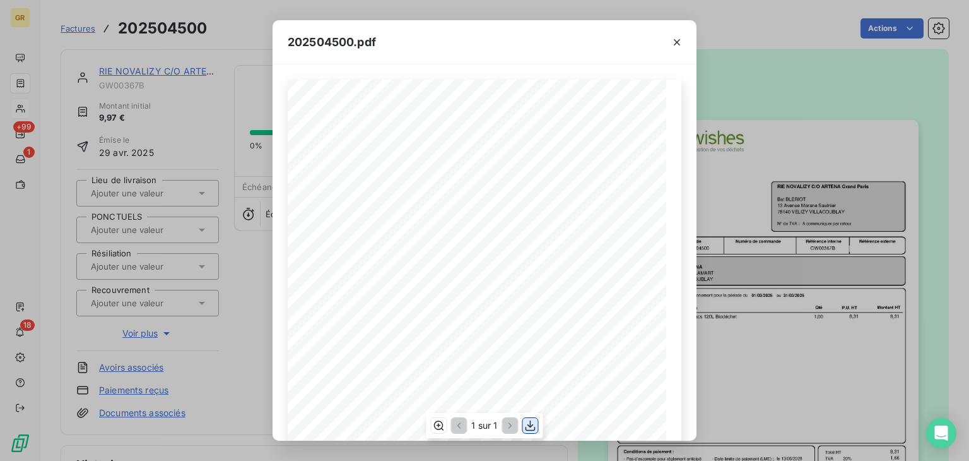
click at [532, 424] on icon "button" at bounding box center [530, 425] width 10 height 11
drag, startPoint x: 676, startPoint y: 38, endPoint x: 656, endPoint y: 44, distance: 20.2
click at [676, 38] on icon "button" at bounding box center [677, 42] width 13 height 13
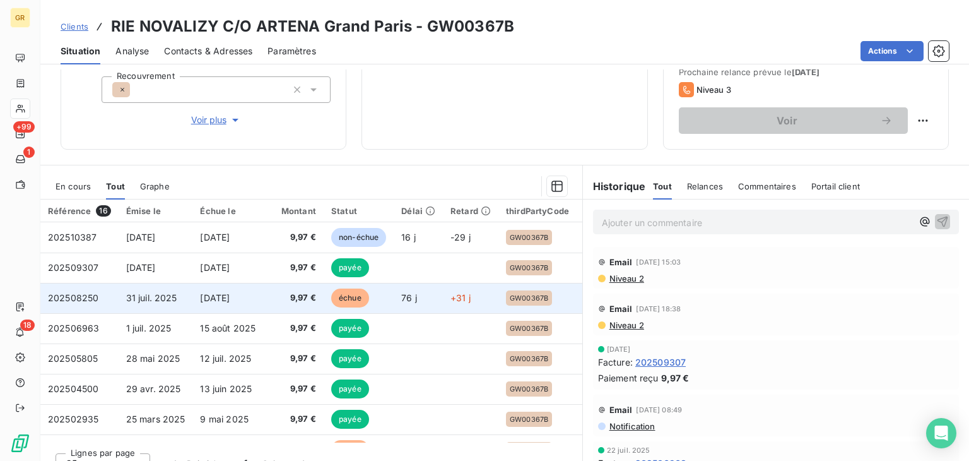
scroll to position [205, 0]
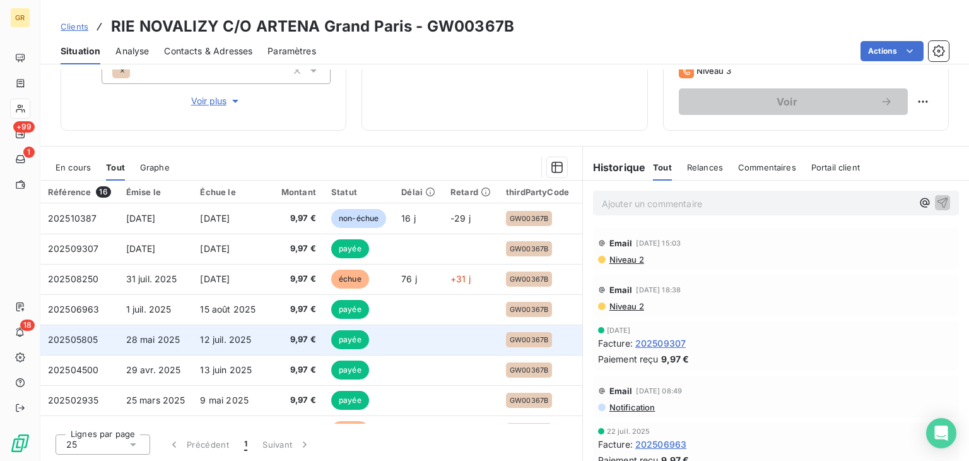
click at [134, 334] on span "28 mai 2025" at bounding box center [153, 339] width 54 height 11
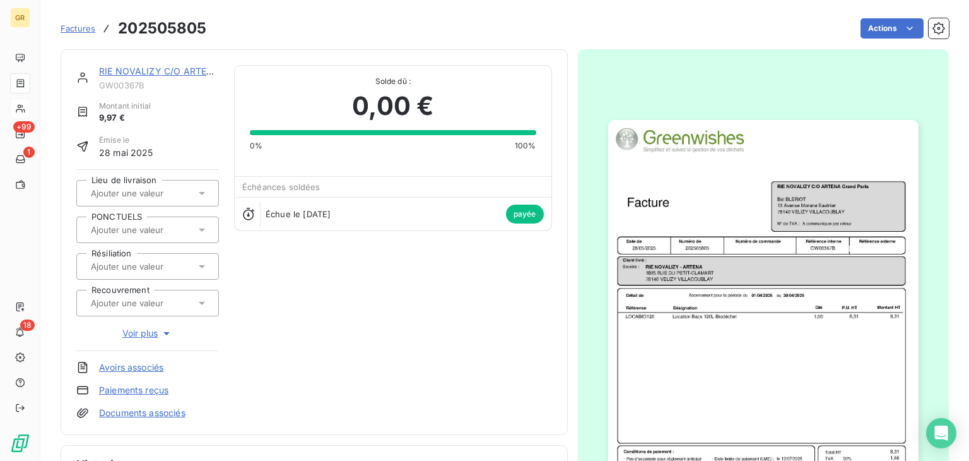
click at [772, 246] on img "button" at bounding box center [763, 339] width 310 height 438
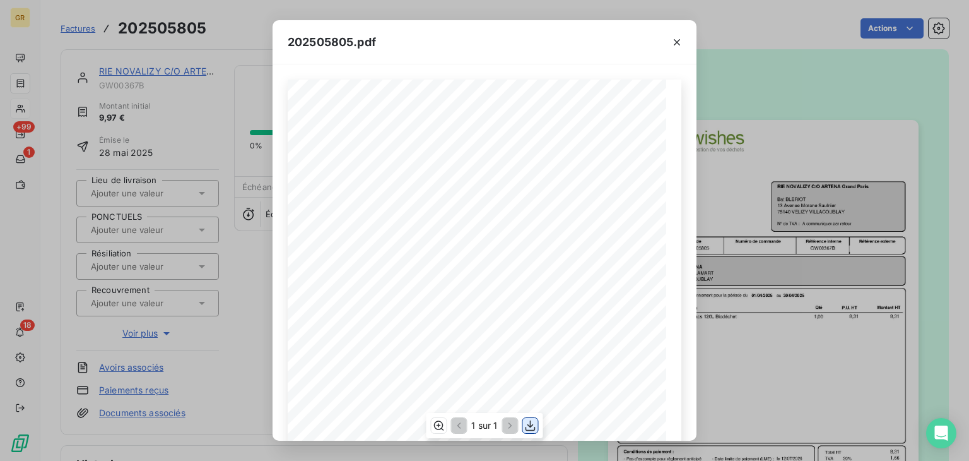
click at [536, 426] on button "button" at bounding box center [530, 425] width 15 height 15
click at [669, 40] on button "button" at bounding box center [677, 42] width 20 height 20
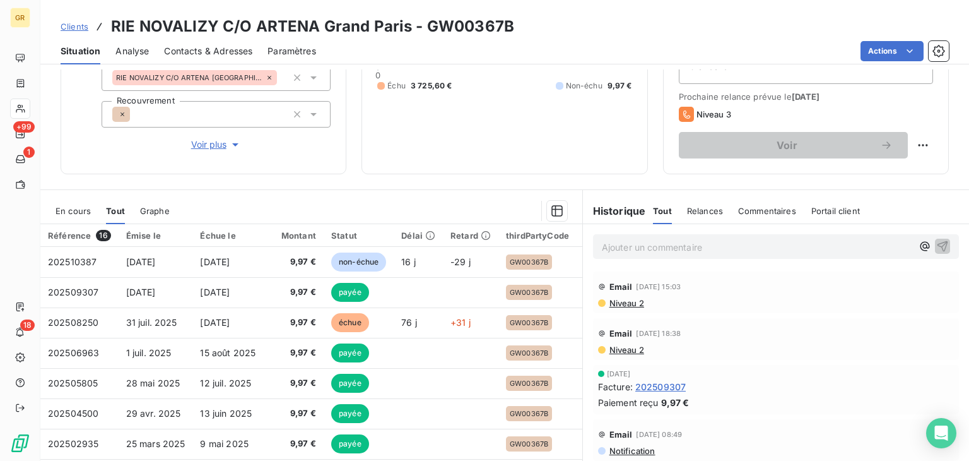
scroll to position [205, 0]
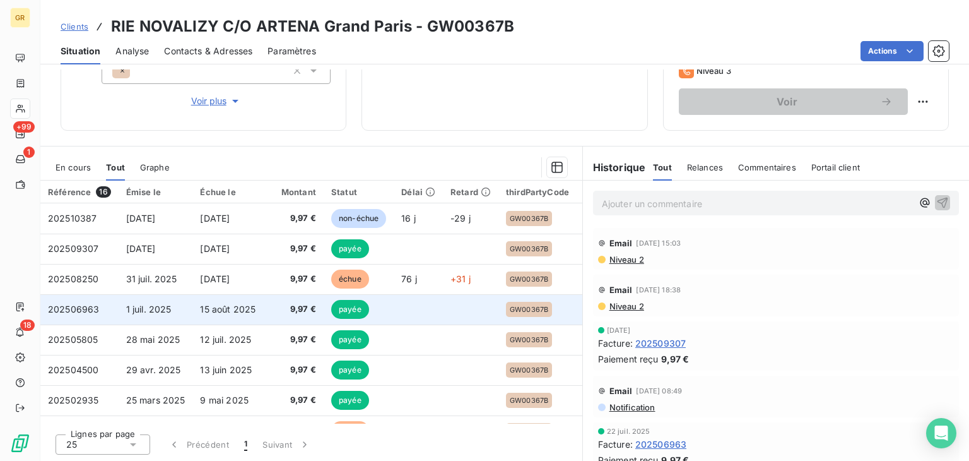
click at [182, 302] on td "1 juil. 2025" at bounding box center [156, 309] width 74 height 30
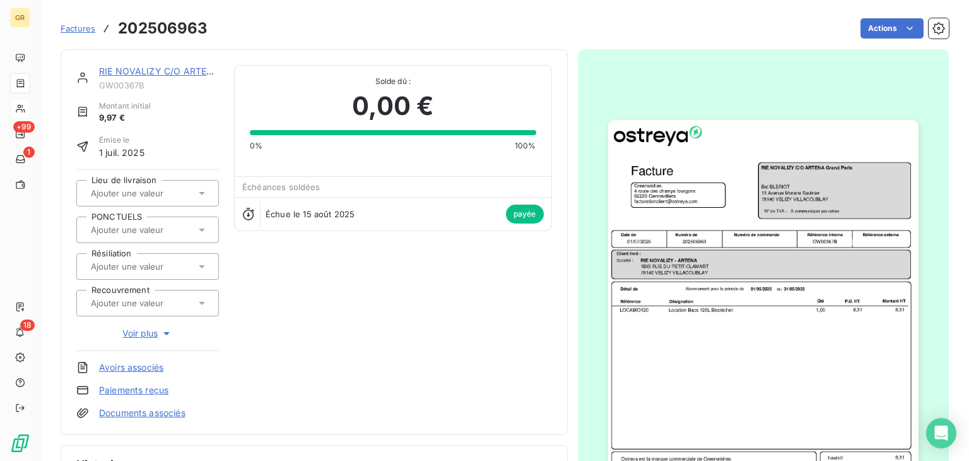
click at [661, 192] on img "button" at bounding box center [763, 339] width 310 height 438
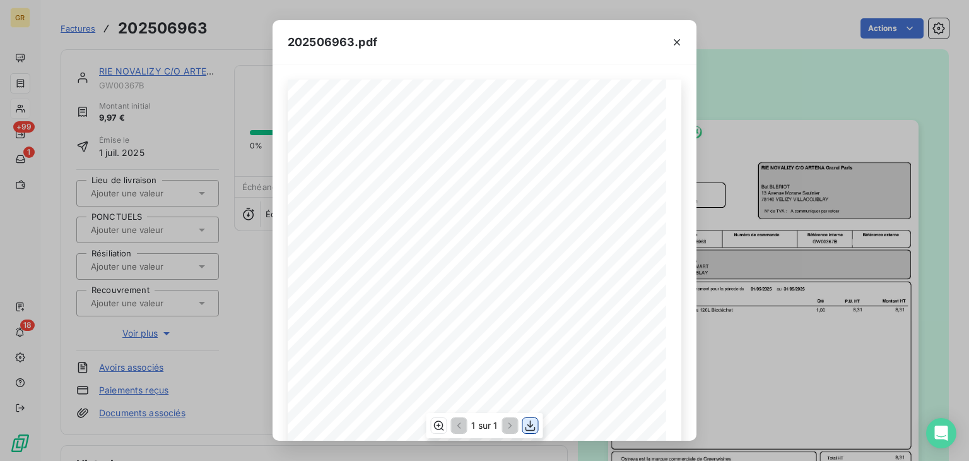
click at [532, 421] on icon "button" at bounding box center [530, 425] width 13 height 13
click at [679, 44] on icon "button" at bounding box center [677, 42] width 6 height 6
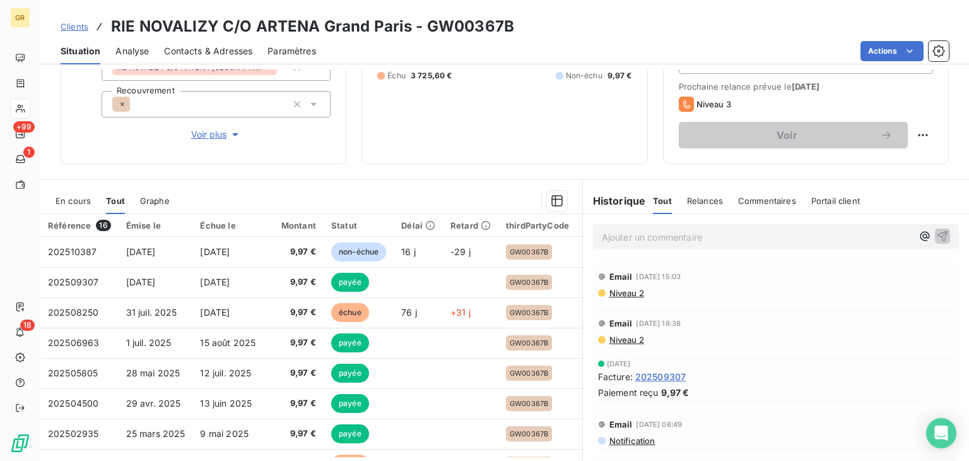
scroll to position [20, 0]
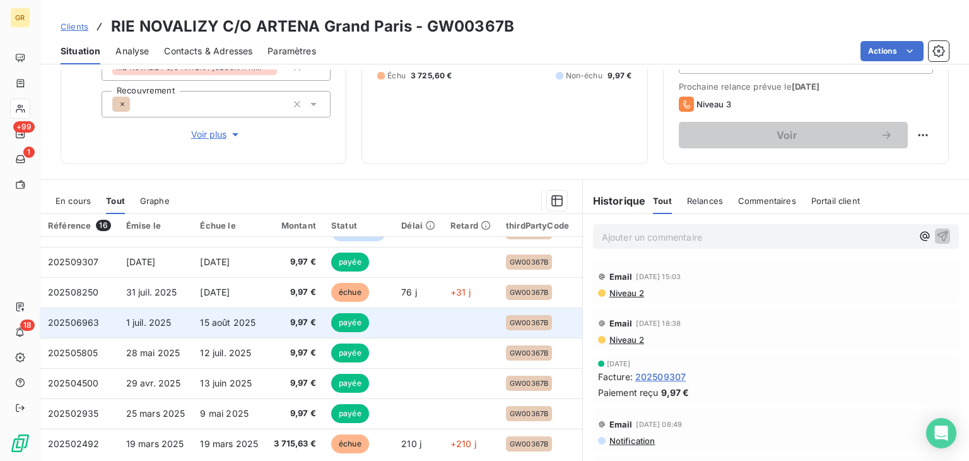
click at [202, 313] on td "15 août 2025" at bounding box center [229, 322] width 74 height 30
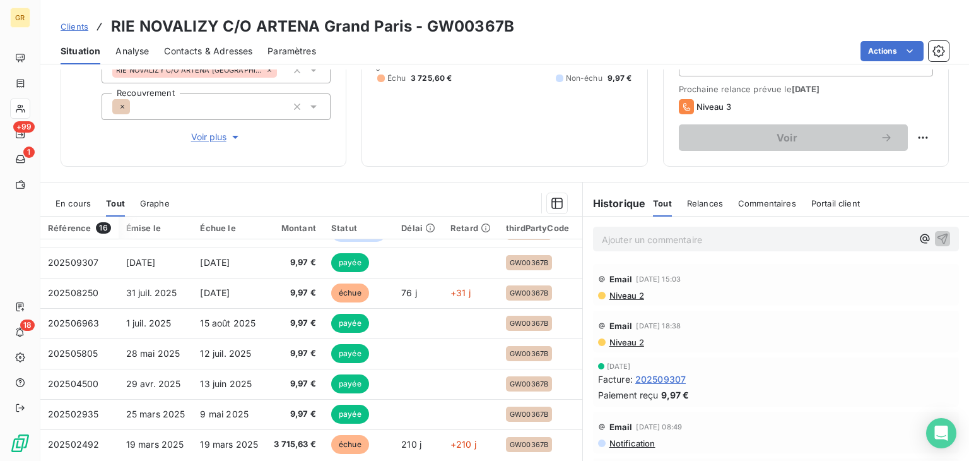
scroll to position [5, 4]
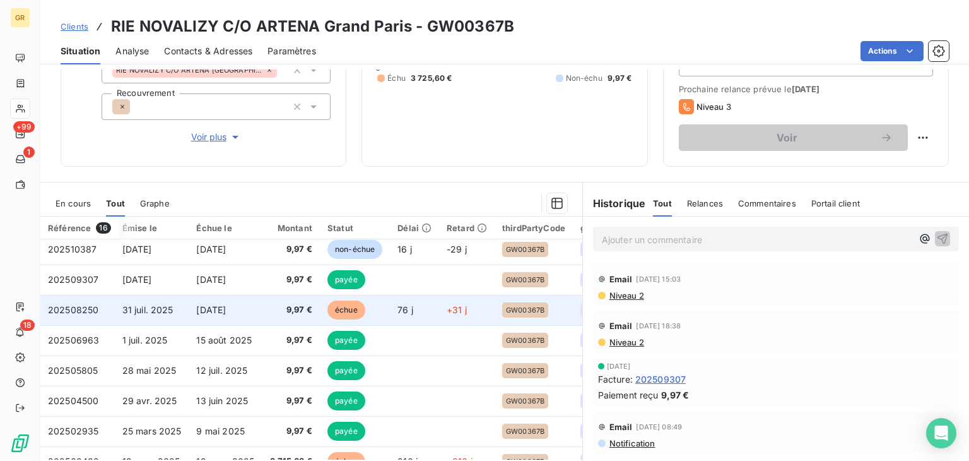
click at [122, 307] on span "31 juil. 2025" at bounding box center [147, 309] width 51 height 11
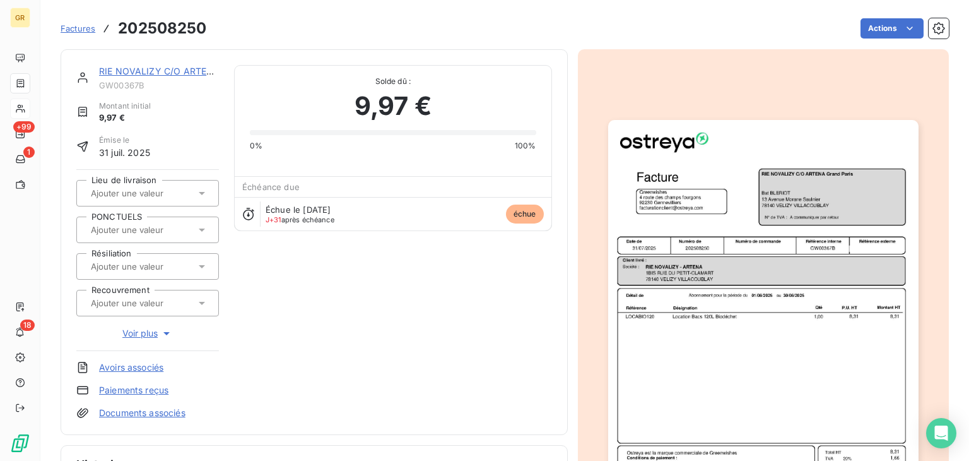
click at [712, 204] on img "button" at bounding box center [763, 339] width 310 height 438
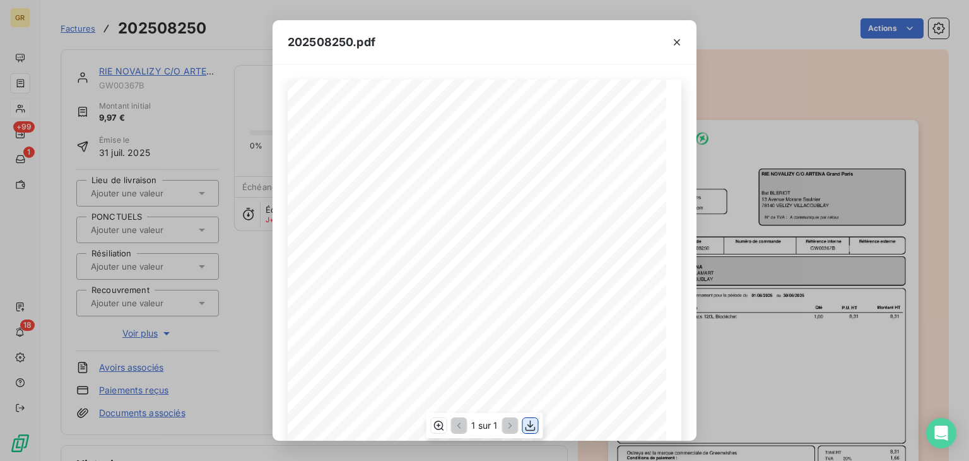
click at [526, 426] on icon "button" at bounding box center [530, 425] width 13 height 13
click at [675, 54] on div at bounding box center [676, 42] width 39 height 44
click at [675, 44] on icon "button" at bounding box center [677, 42] width 6 height 6
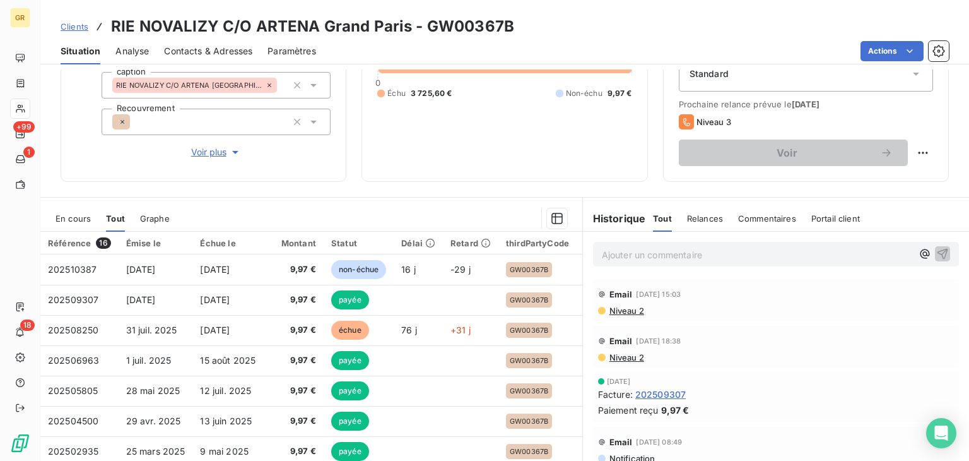
scroll to position [151, 0]
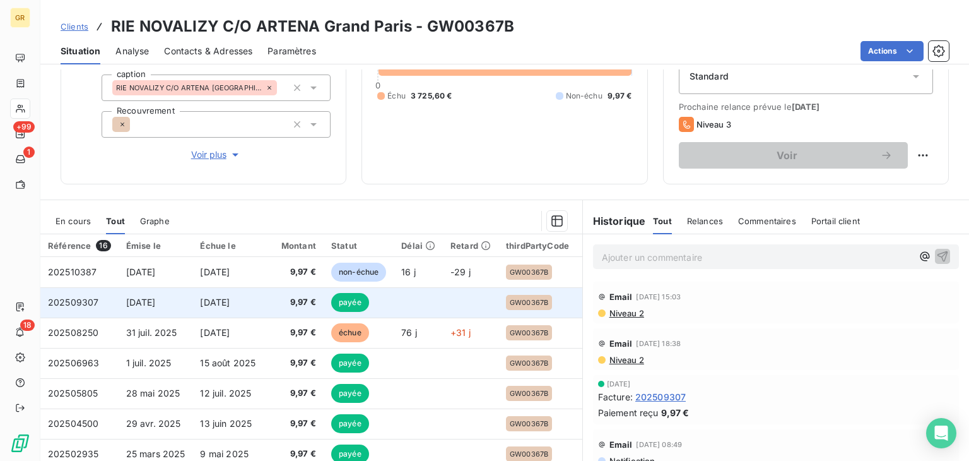
click at [220, 306] on span "[DATE]" at bounding box center [215, 301] width 30 height 11
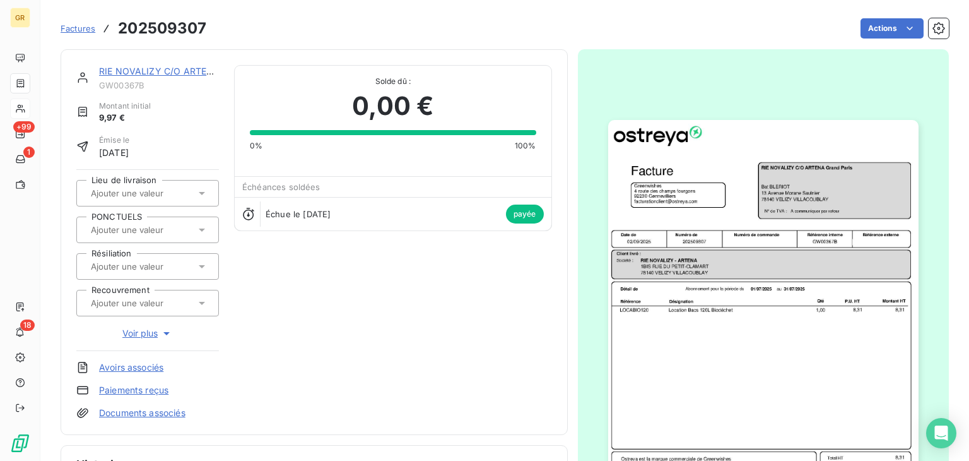
click at [691, 233] on img "button" at bounding box center [763, 339] width 310 height 438
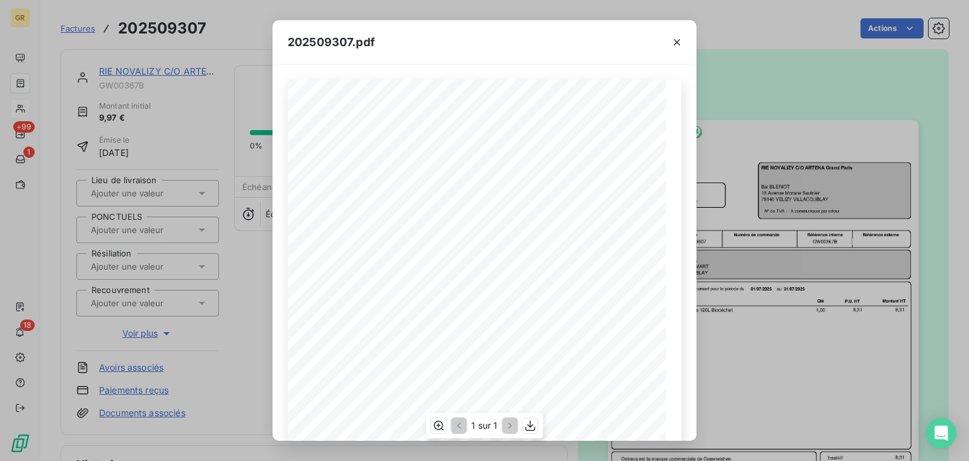
click at [540, 431] on div "1 sur 1" at bounding box center [484, 425] width 117 height 25
click at [536, 428] on icon "button" at bounding box center [530, 425] width 13 height 13
click at [681, 37] on icon "button" at bounding box center [677, 42] width 13 height 13
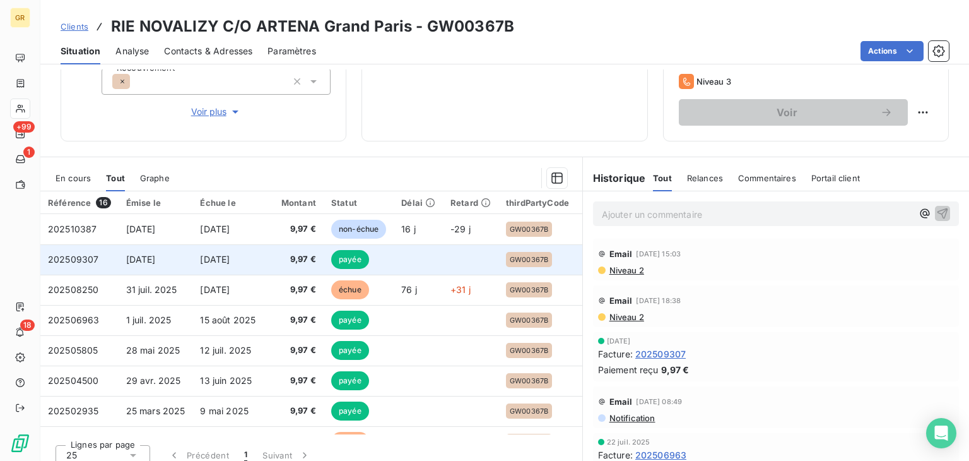
scroll to position [189, 0]
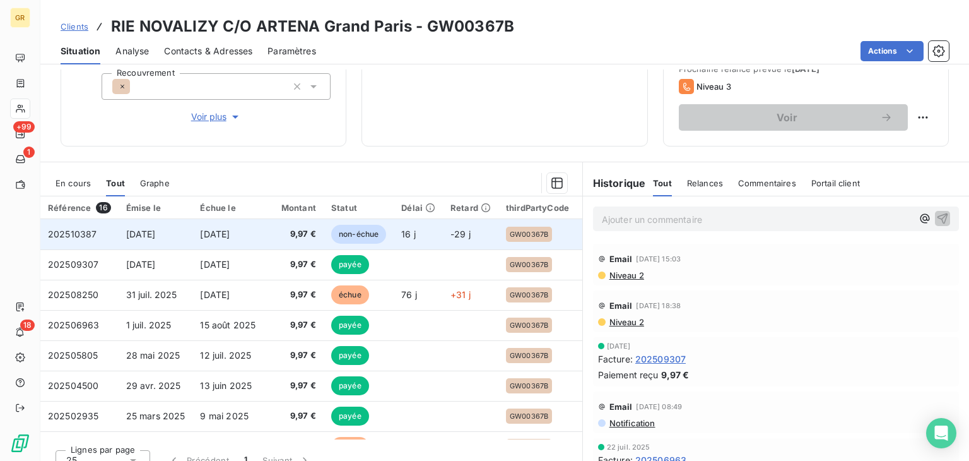
click at [155, 237] on span "[DATE]" at bounding box center [141, 233] width 30 height 11
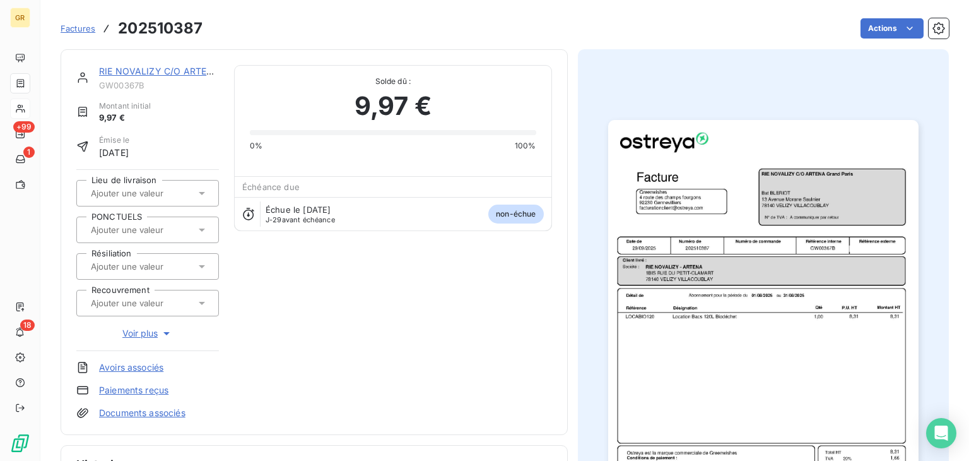
click at [648, 218] on img "button" at bounding box center [763, 339] width 310 height 438
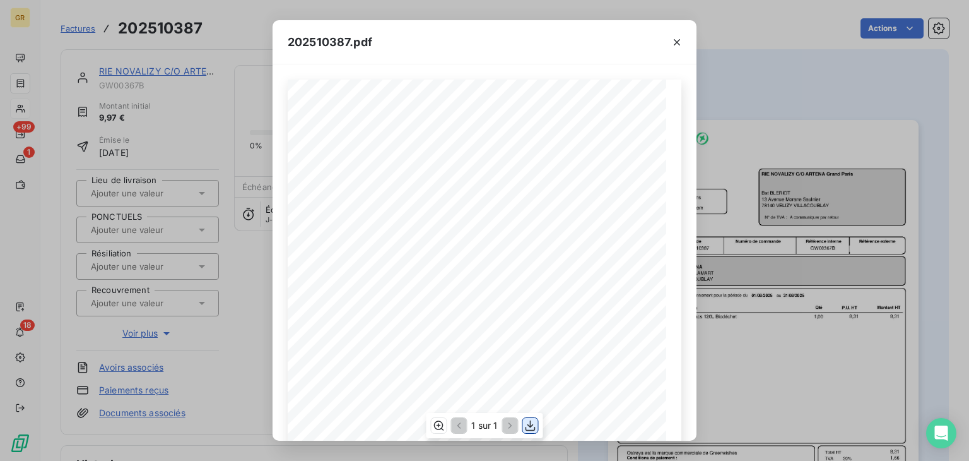
click at [531, 427] on icon "button" at bounding box center [530, 425] width 13 height 13
click at [682, 44] on icon "button" at bounding box center [677, 42] width 13 height 13
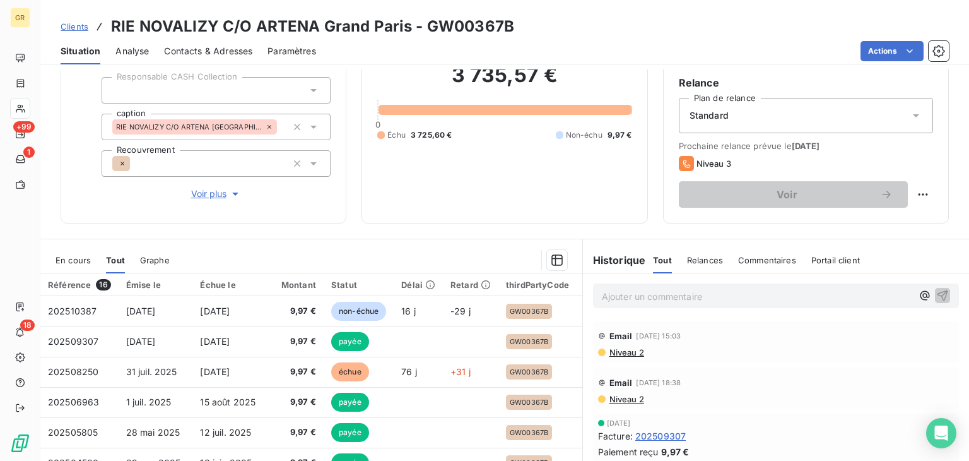
scroll to position [205, 0]
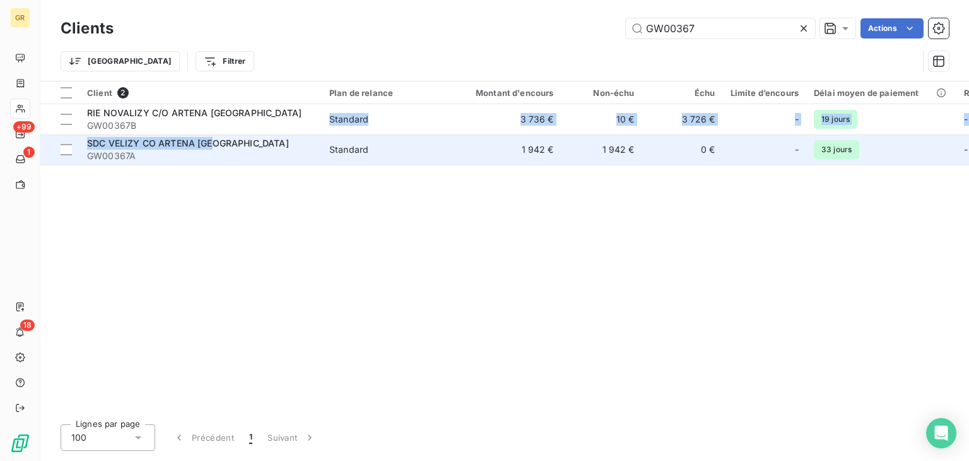
drag, startPoint x: 185, startPoint y: 132, endPoint x: 214, endPoint y: 145, distance: 32.2
click at [214, 145] on tbody "RIE NOVALIZY C/O ARTENA Grand Paris GW00367B Standard 3 736 € 10 € 3 726 € - 19…" at bounding box center [904, 134] width 1728 height 61
click at [214, 145] on span "SDC VELIZY CO ARTENA [GEOGRAPHIC_DATA]" at bounding box center [188, 143] width 202 height 11
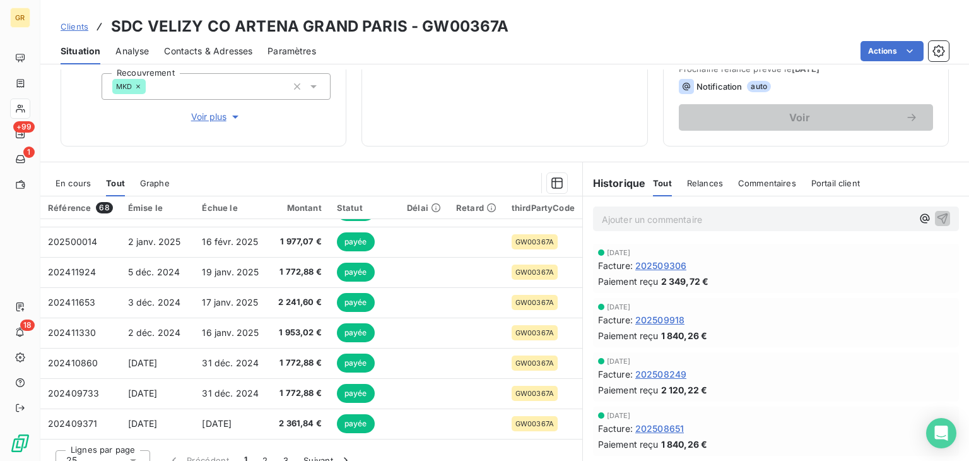
scroll to position [205, 0]
